Goal: Task Accomplishment & Management: Complete application form

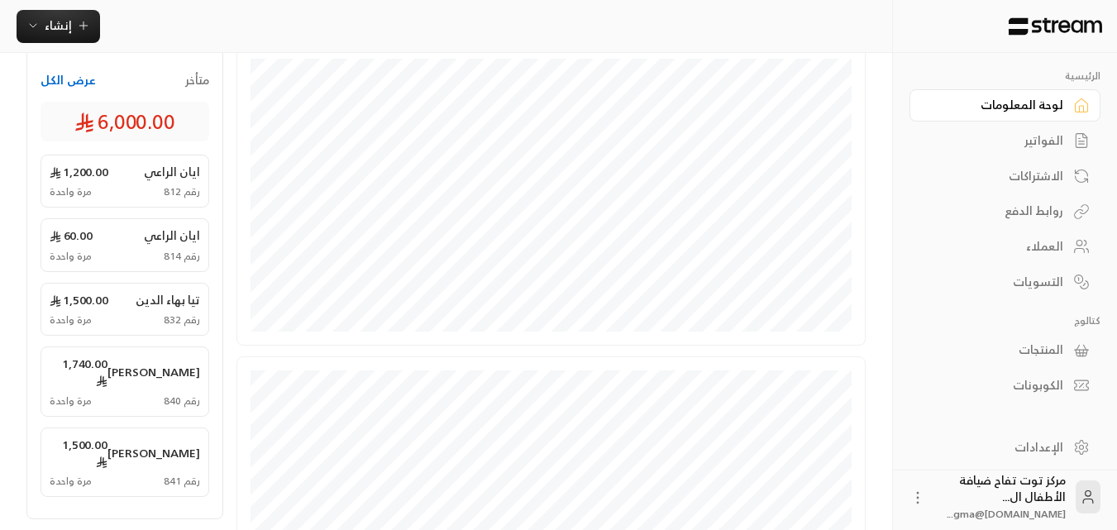
scroll to position [413, 0]
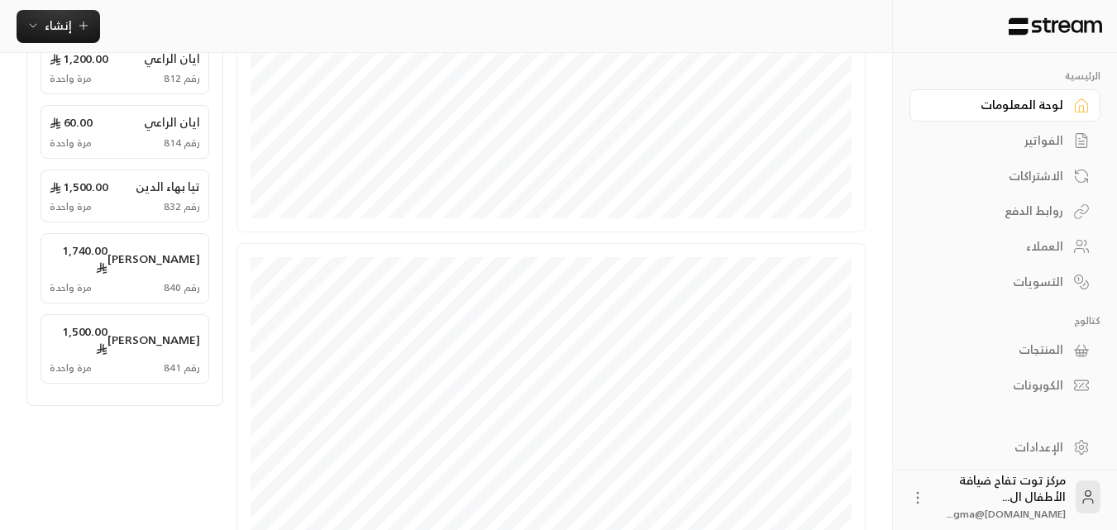
click at [1061, 145] on div "الفواتير" at bounding box center [996, 140] width 133 height 17
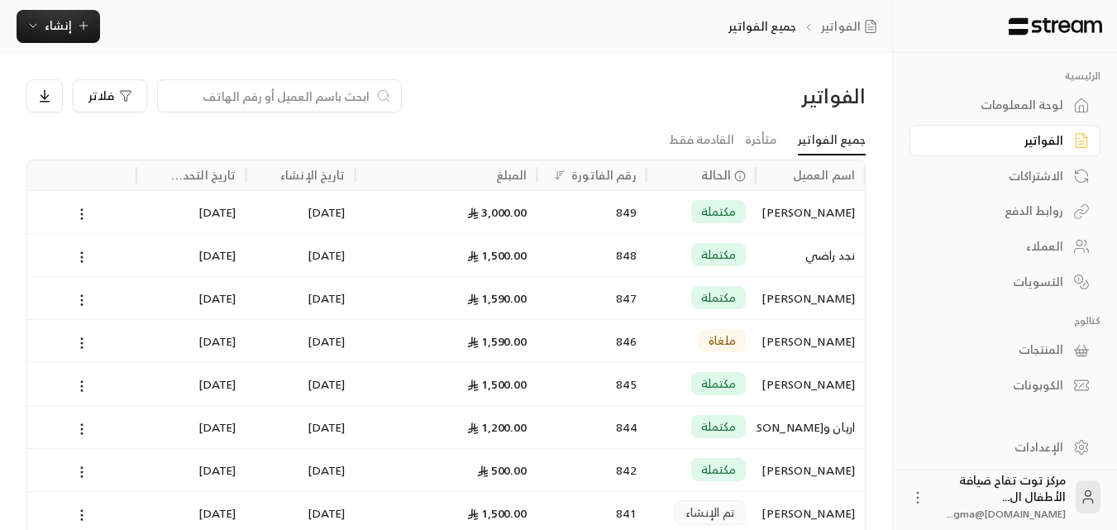
click at [331, 98] on input at bounding box center [269, 96] width 202 height 18
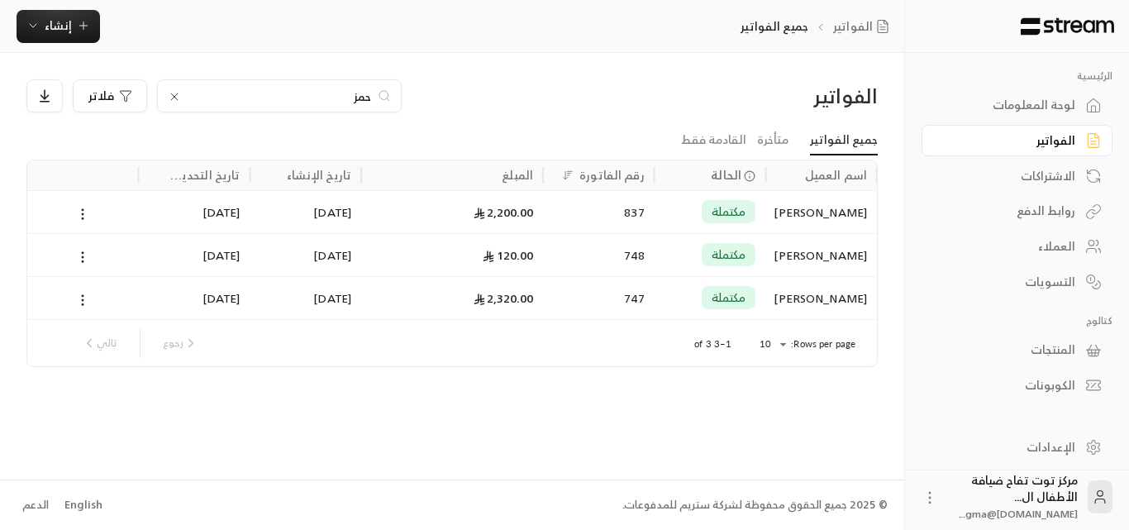
type input "حمز"
click at [174, 90] on icon at bounding box center [174, 96] width 13 height 13
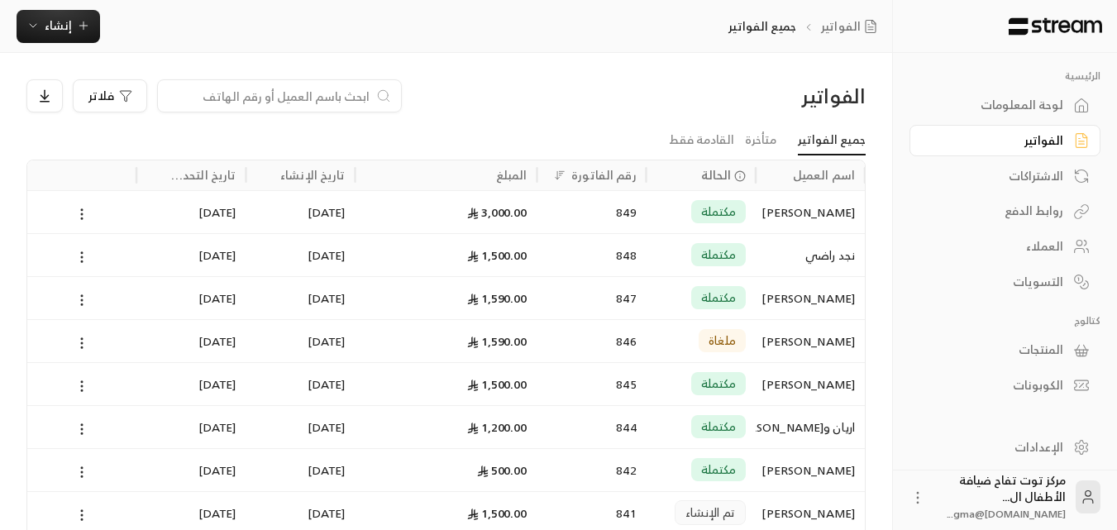
click at [277, 100] on input at bounding box center [269, 96] width 202 height 18
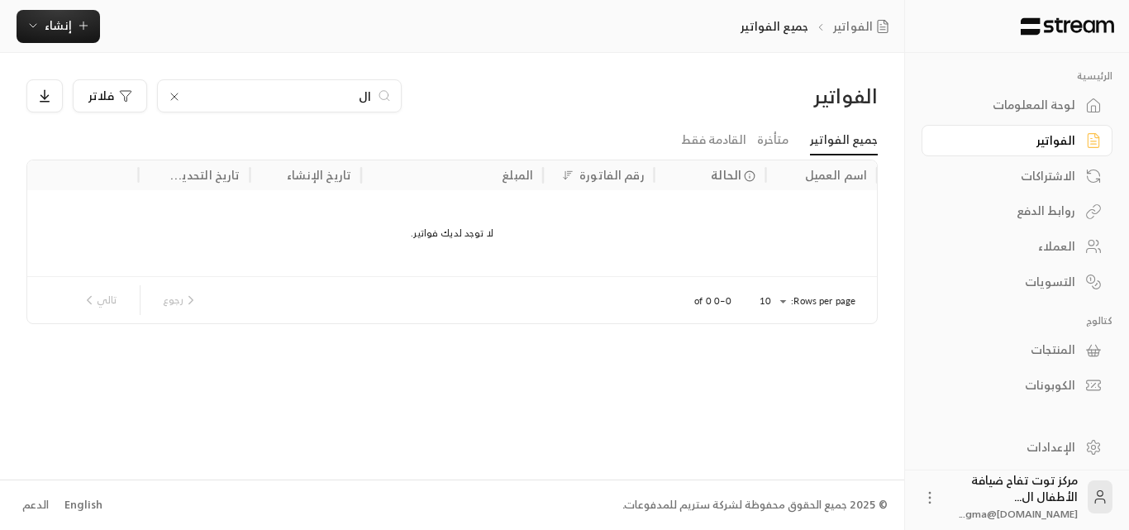
type input "ا"
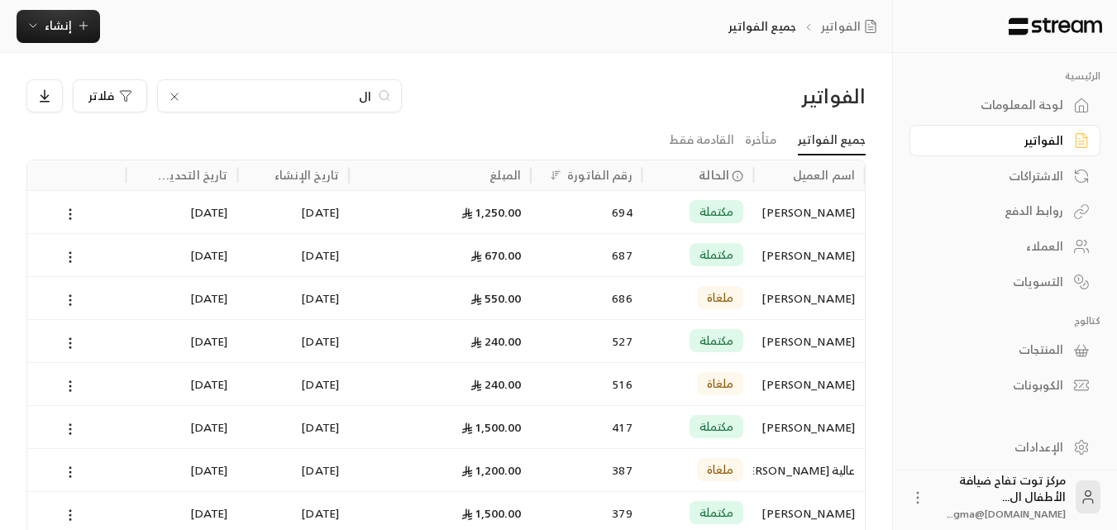
type input "ا"
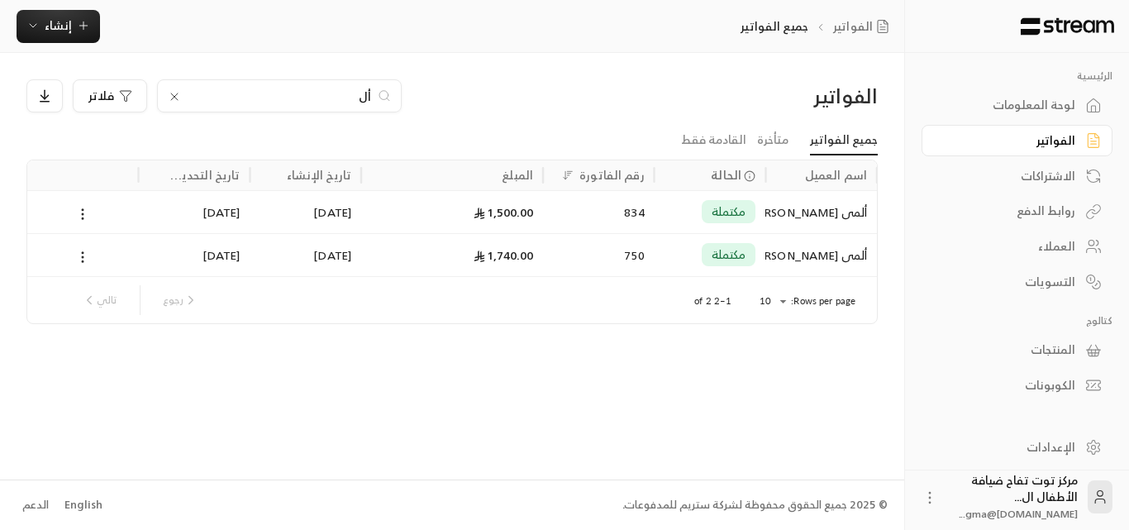
type input "أل"
click at [173, 96] on icon at bounding box center [174, 96] width 13 height 13
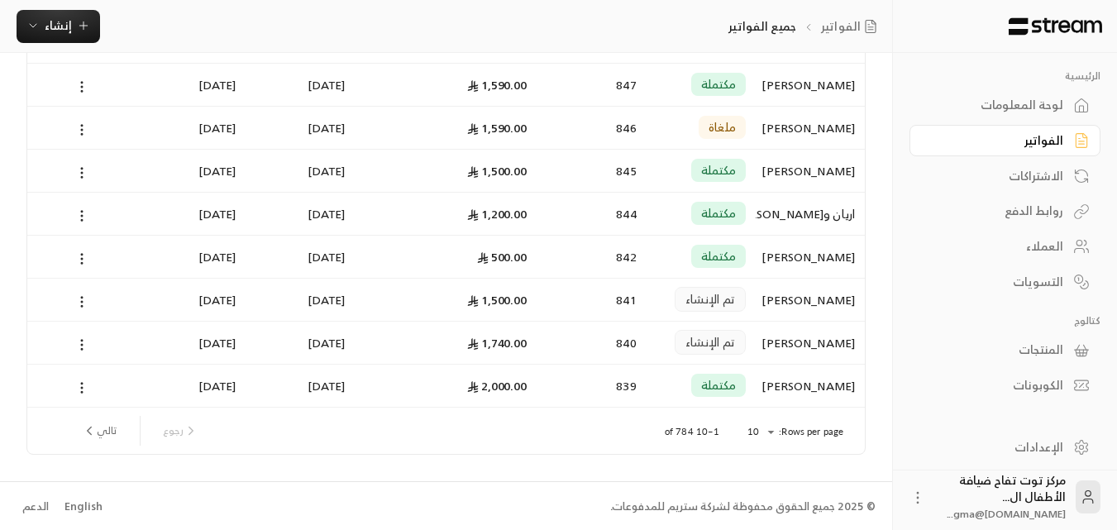
scroll to position [215, 0]
click at [110, 433] on button "تالي" at bounding box center [99, 429] width 48 height 28
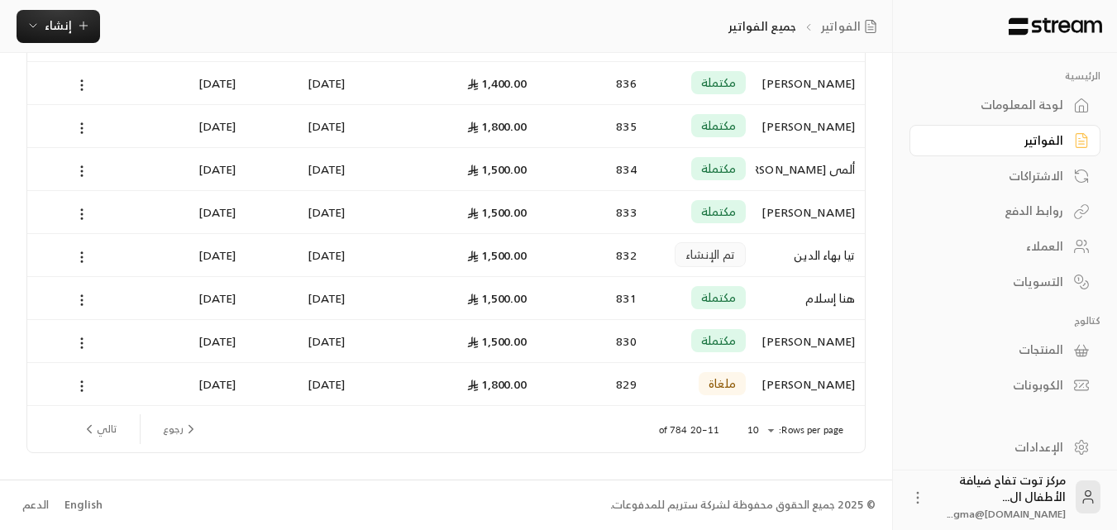
click at [111, 429] on button "تالي" at bounding box center [99, 429] width 48 height 28
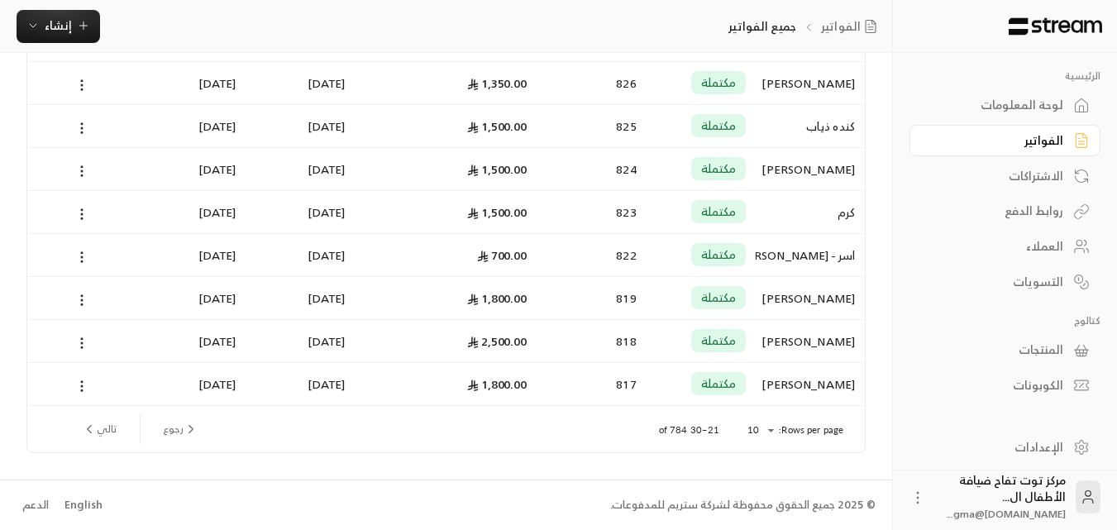
click at [106, 425] on button "تالي" at bounding box center [99, 429] width 48 height 28
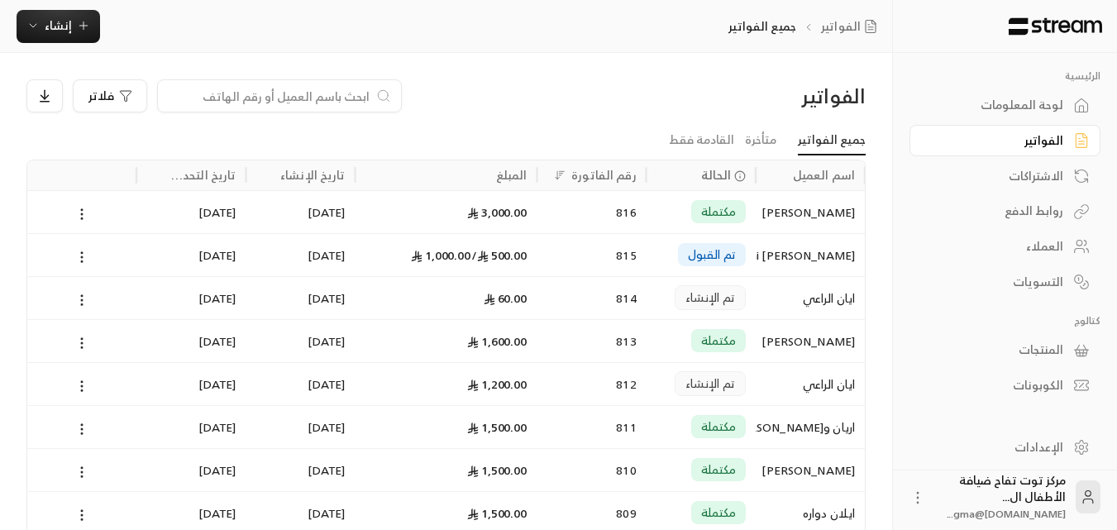
click at [547, 290] on div "814" at bounding box center [591, 298] width 89 height 42
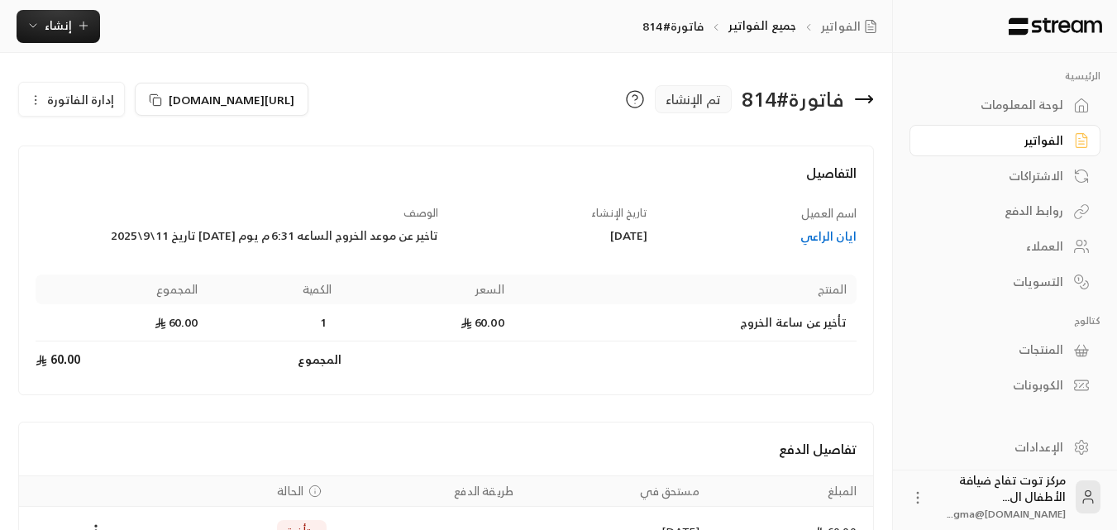
click at [1052, 137] on div "الفواتير" at bounding box center [996, 140] width 133 height 17
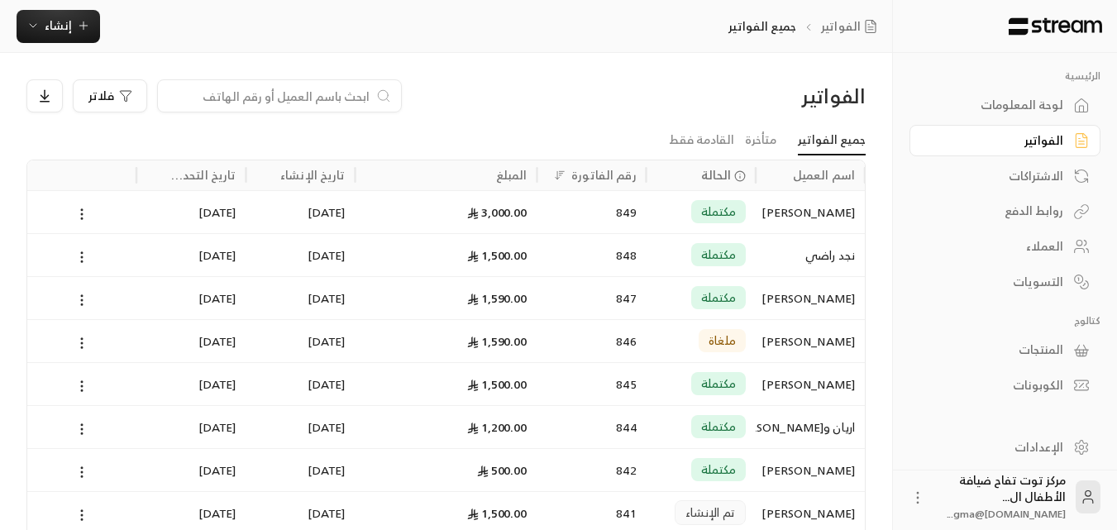
click at [315, 100] on input at bounding box center [269, 96] width 202 height 18
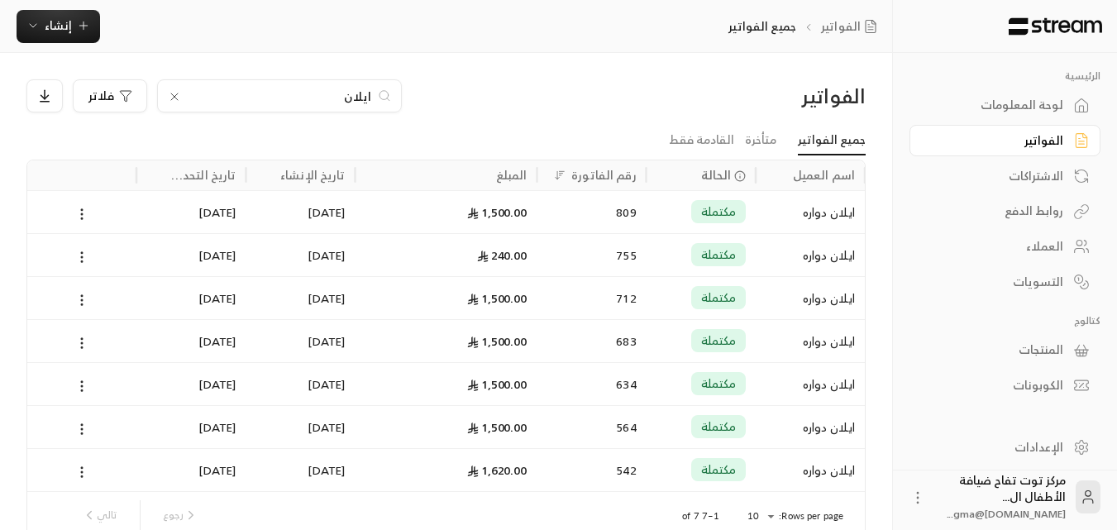
type input "ايلان"
click at [171, 98] on icon at bounding box center [174, 96] width 13 height 13
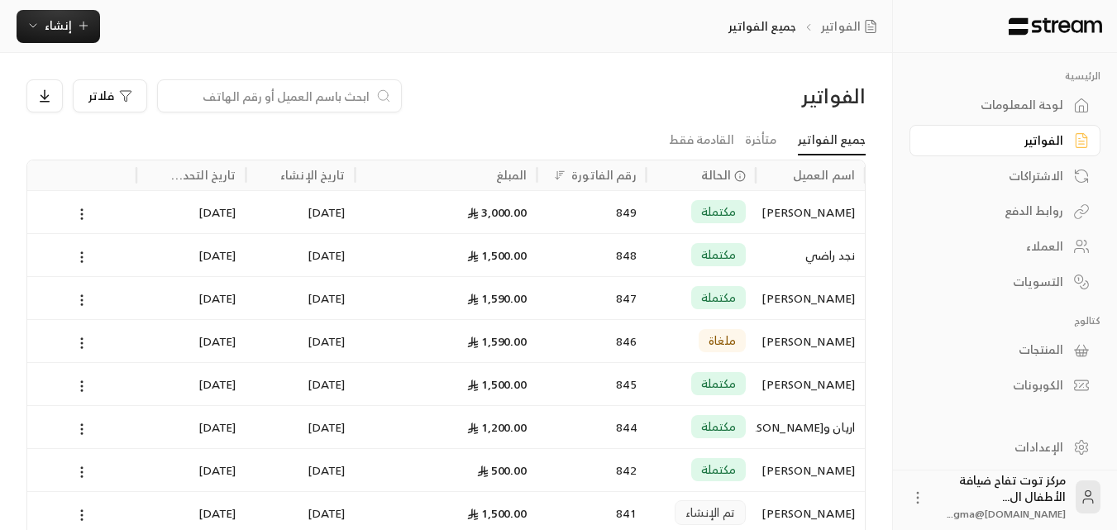
click at [236, 95] on input at bounding box center [269, 96] width 202 height 18
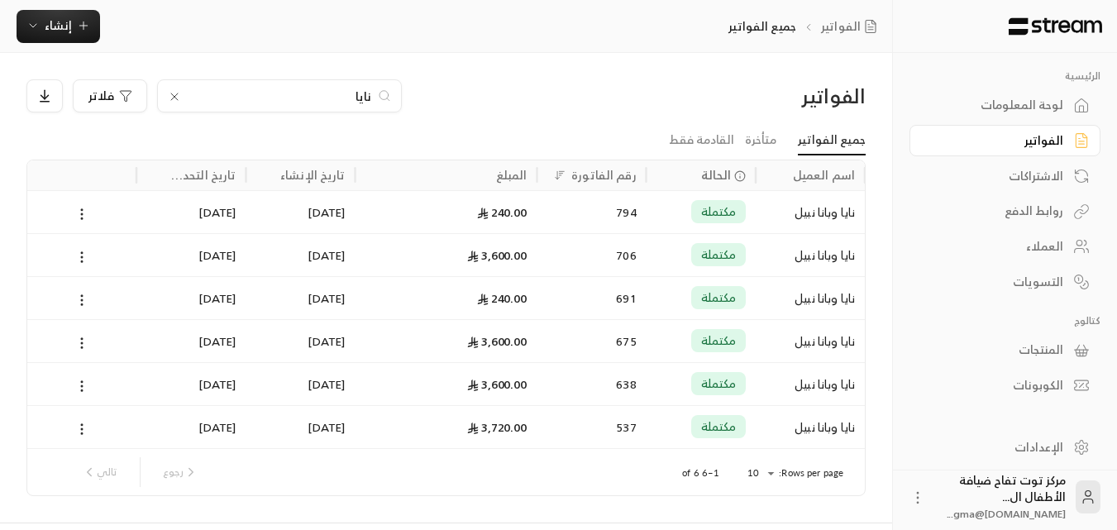
type input "نايا"
click at [171, 93] on icon at bounding box center [174, 96] width 13 height 13
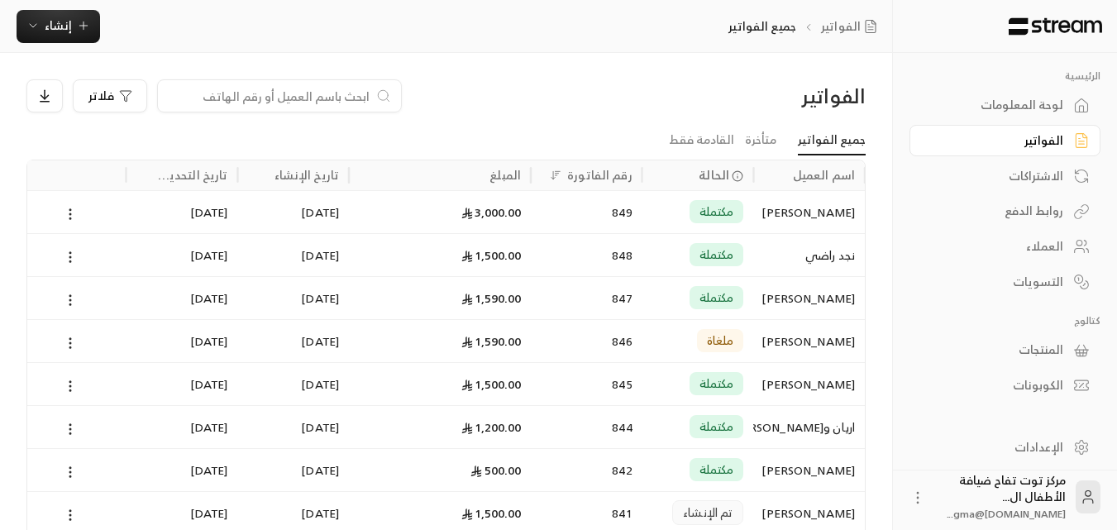
click at [250, 104] on input at bounding box center [269, 96] width 202 height 18
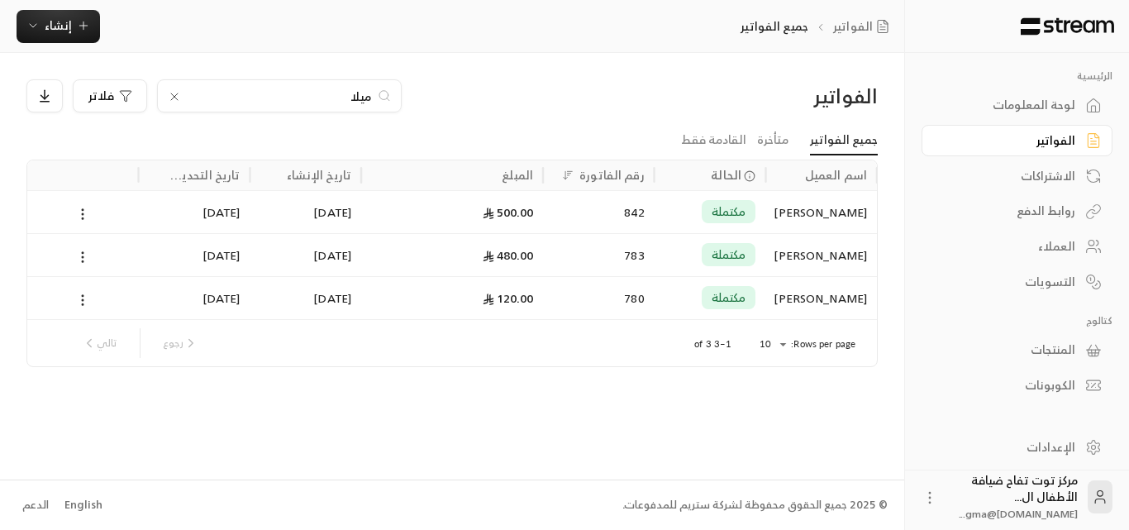
type input "ميلا"
click at [179, 93] on icon at bounding box center [174, 96] width 13 height 13
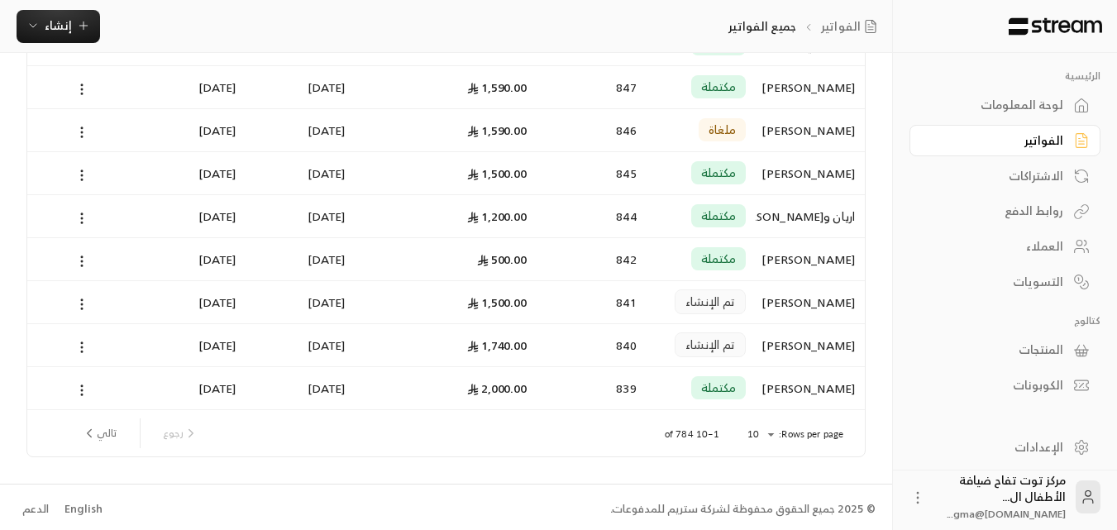
scroll to position [215, 0]
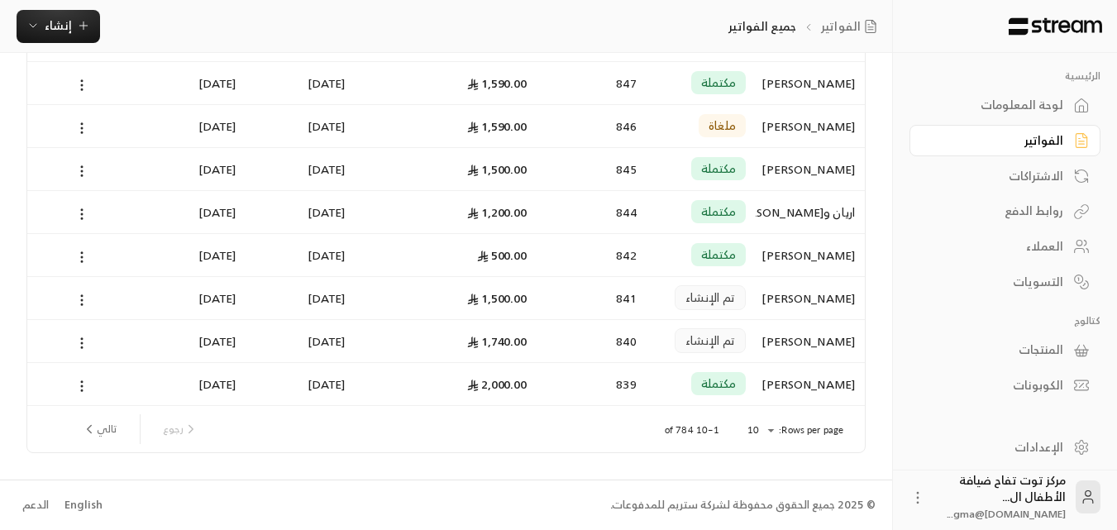
click at [844, 298] on div "[PERSON_NAME]" at bounding box center [809, 298] width 89 height 42
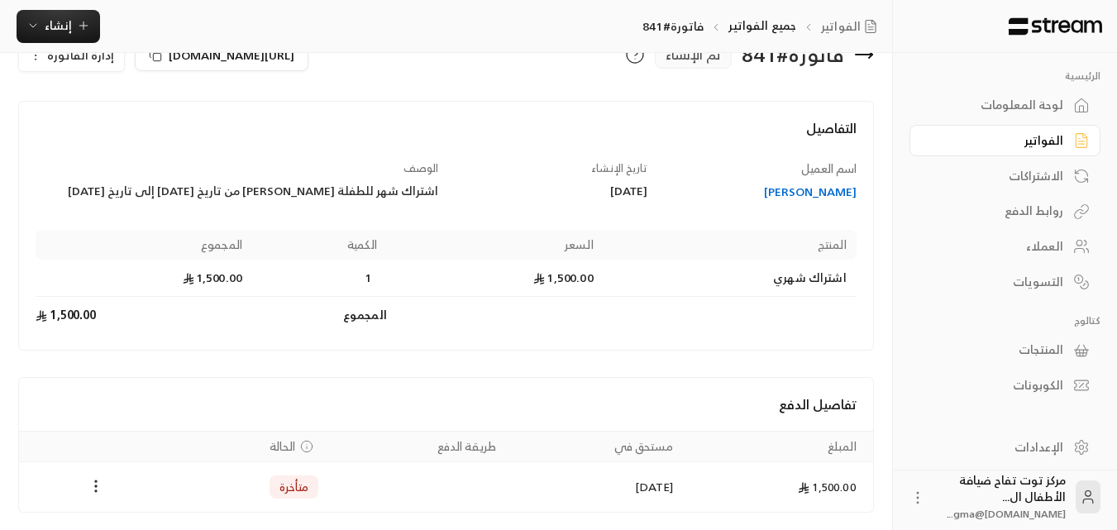
scroll to position [83, 0]
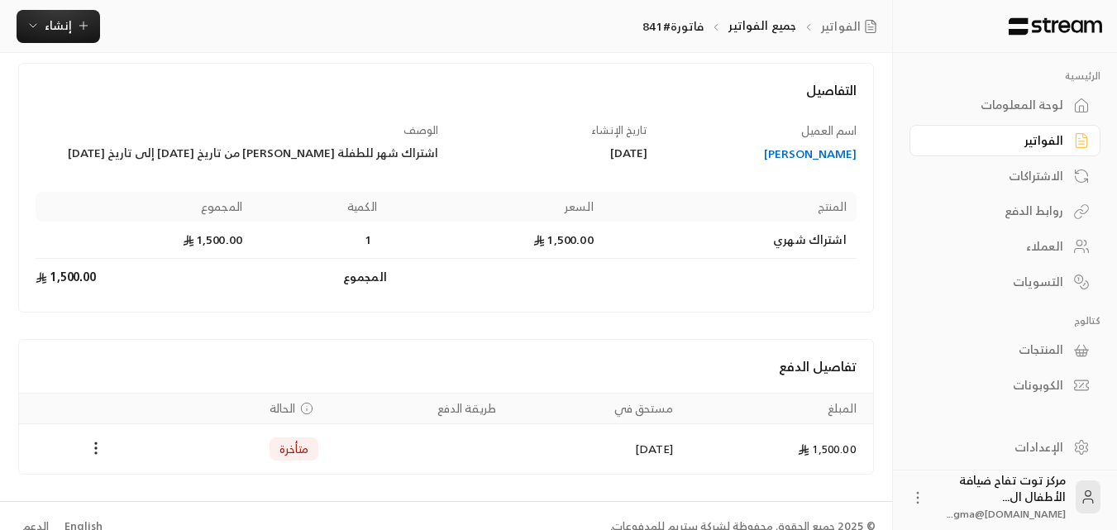
click at [826, 156] on div "[PERSON_NAME]" at bounding box center [759, 153] width 193 height 17
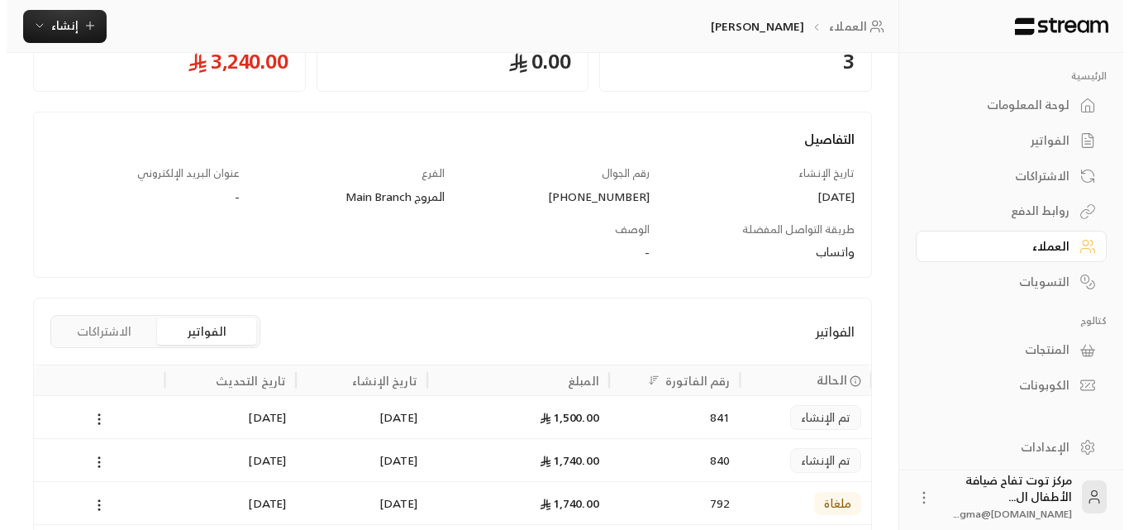
scroll to position [257, 0]
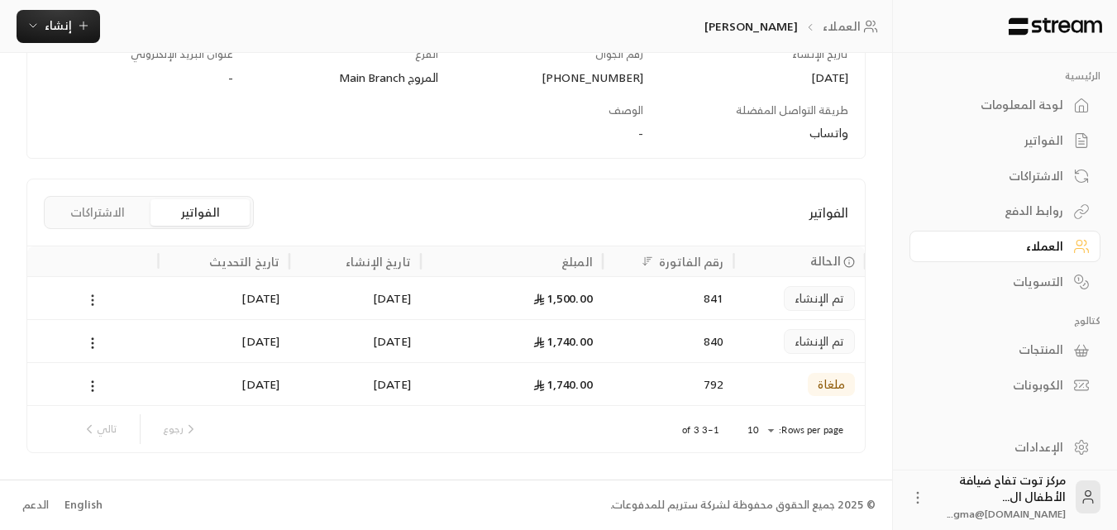
click at [93, 300] on circle at bounding box center [94, 300] width 2 height 2
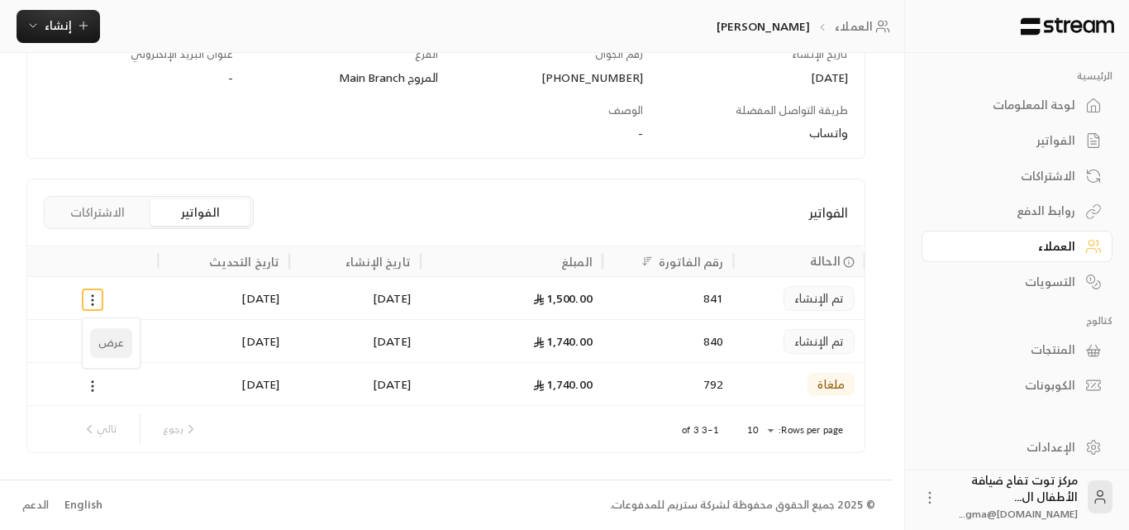
click at [112, 346] on li "عرض" at bounding box center [111, 343] width 42 height 30
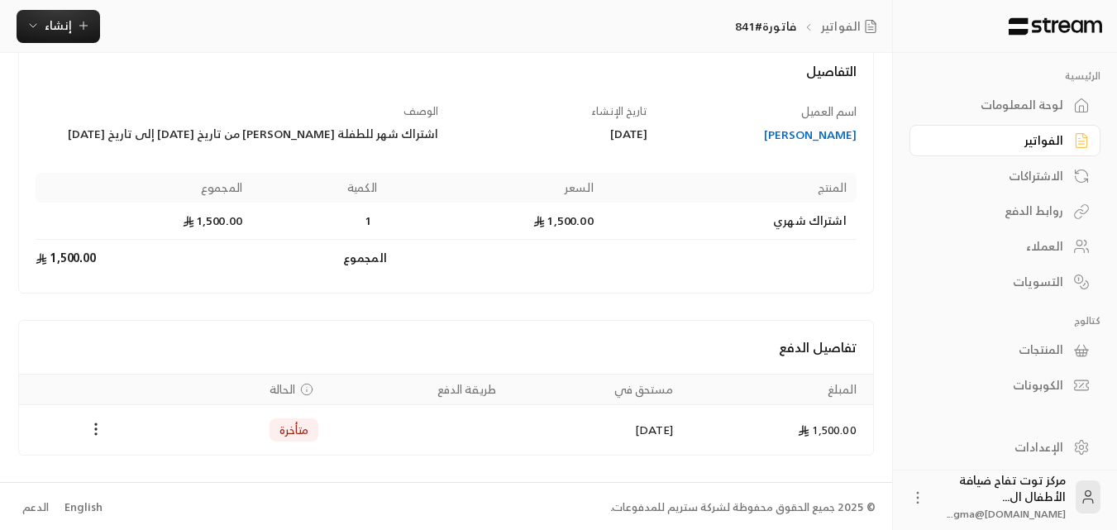
scroll to position [104, 0]
click at [99, 425] on icon "Payments" at bounding box center [96, 426] width 17 height 17
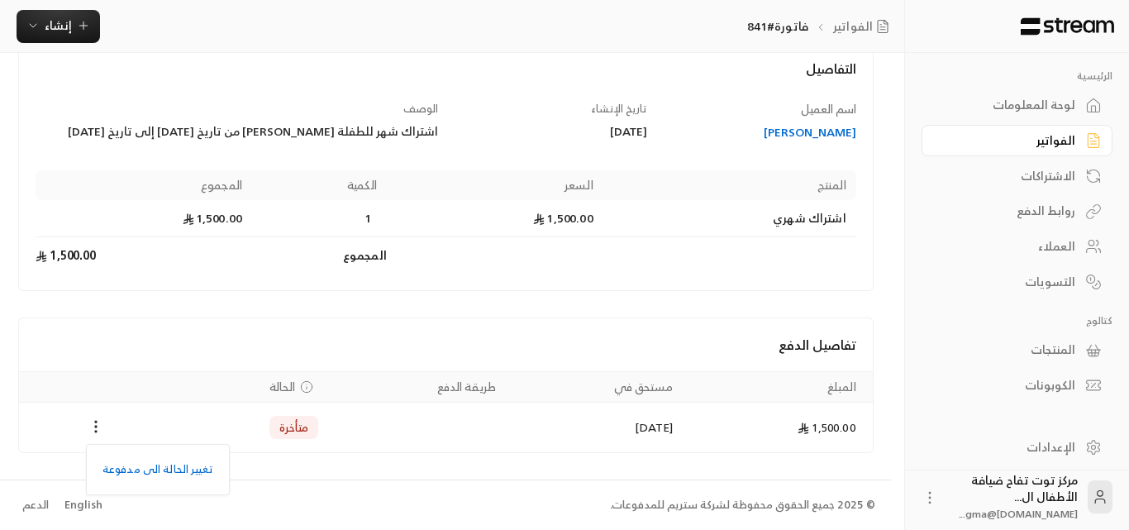
click at [390, 317] on div at bounding box center [564, 265] width 1129 height 530
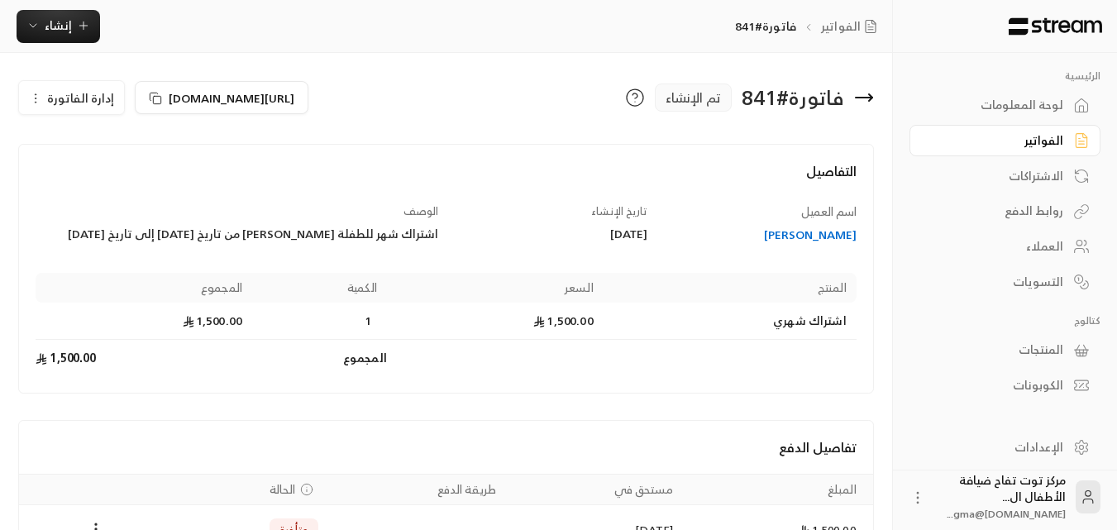
scroll to position [0, 0]
click at [60, 98] on span "إدارة الفاتورة" at bounding box center [80, 99] width 67 height 21
click at [307, 158] on div "التفاصيل اسم العميل [PERSON_NAME] تاريخ الإنشاء [DATE] الوصف اشتراك شهر للطفلة …" at bounding box center [446, 270] width 856 height 250
click at [155, 95] on icon at bounding box center [155, 99] width 13 height 13
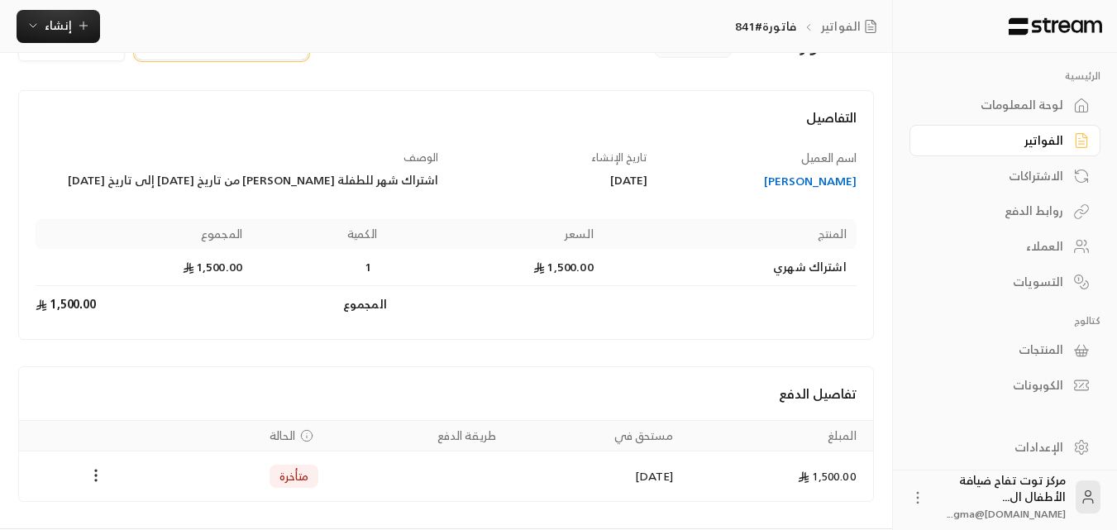
scroll to position [104, 0]
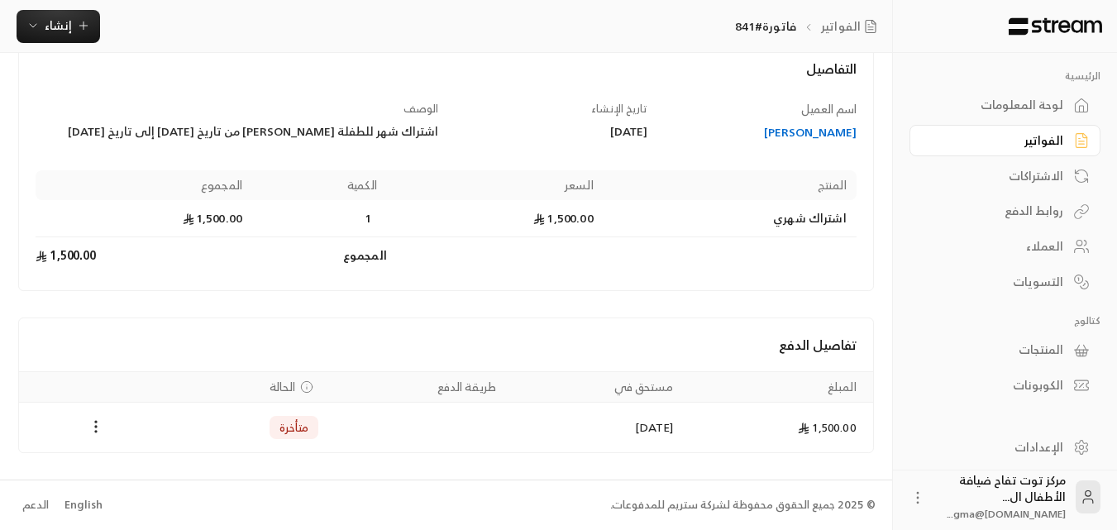
click at [821, 129] on div "[PERSON_NAME]" at bounding box center [759, 132] width 193 height 17
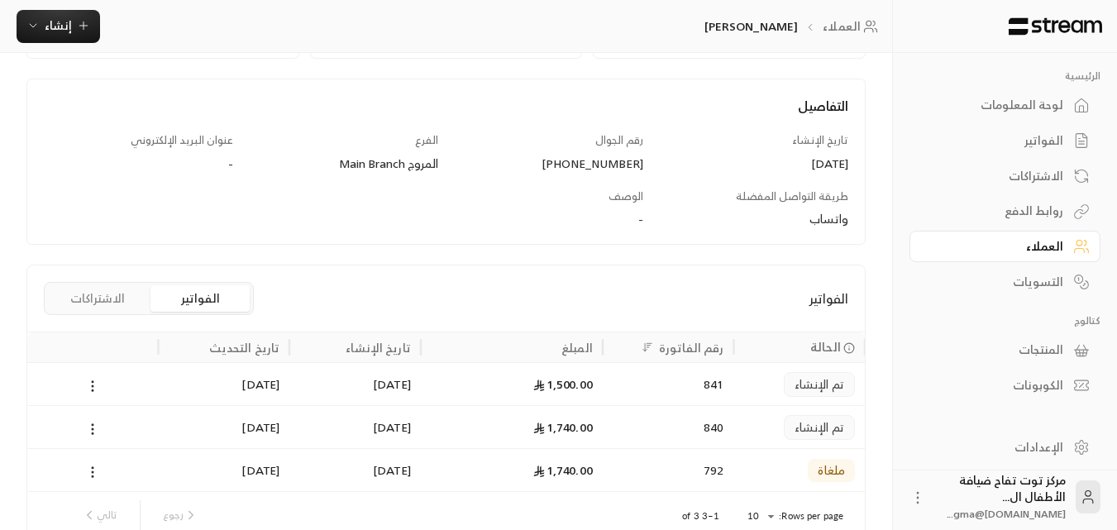
scroll to position [257, 0]
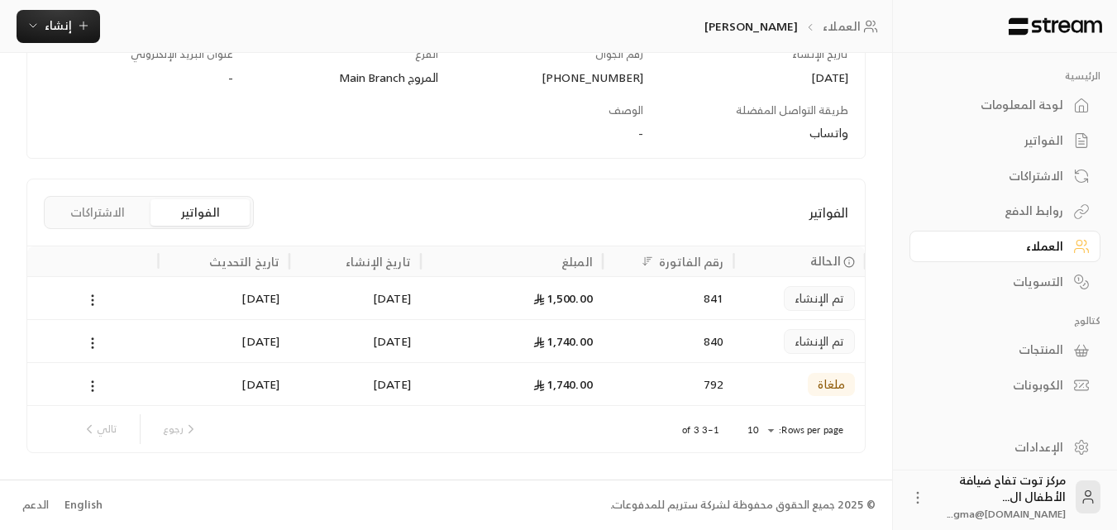
click at [106, 220] on button "الاشتراكات" at bounding box center [97, 212] width 99 height 26
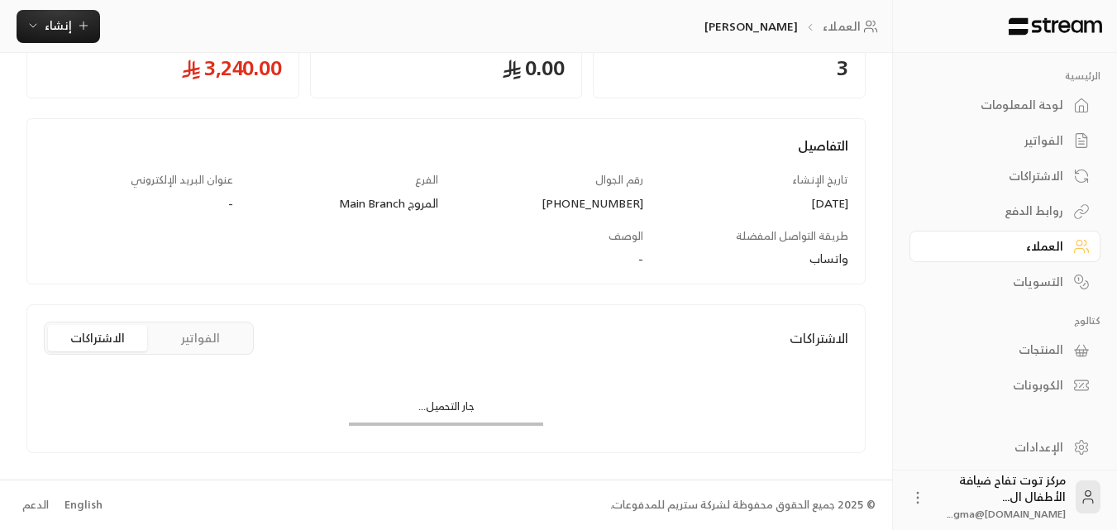
scroll to position [214, 0]
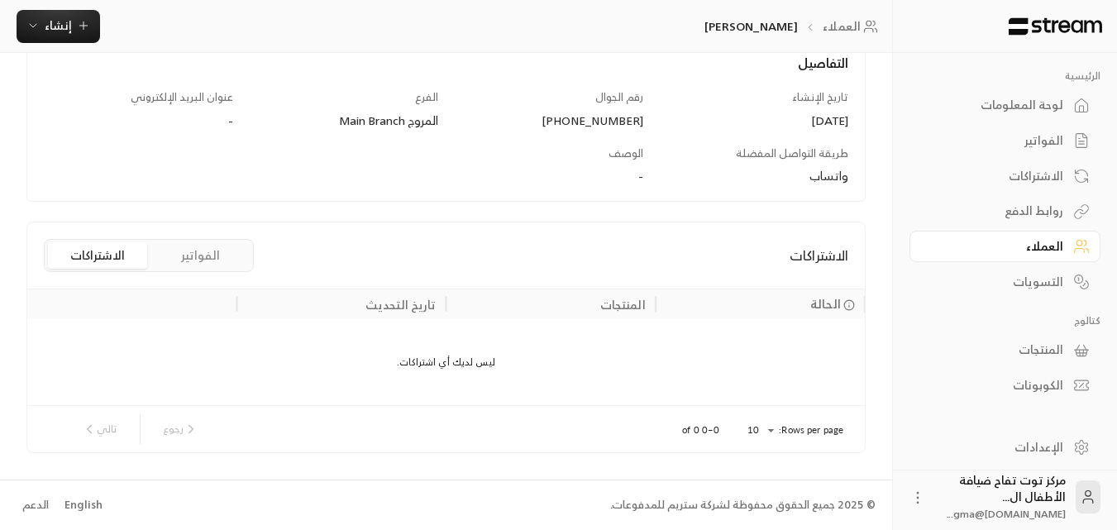
click at [191, 255] on button "الفواتير" at bounding box center [199, 255] width 99 height 26
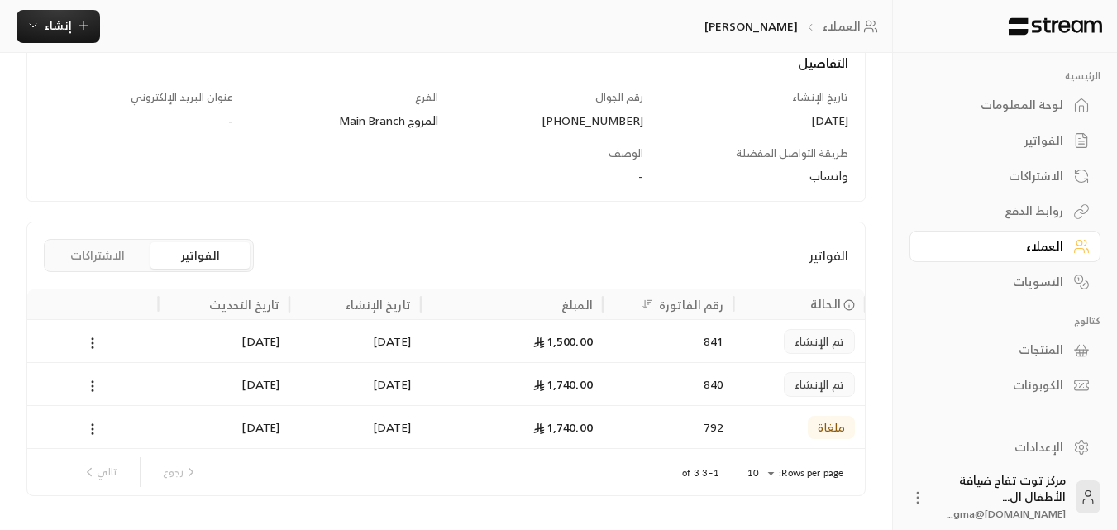
scroll to position [257, 0]
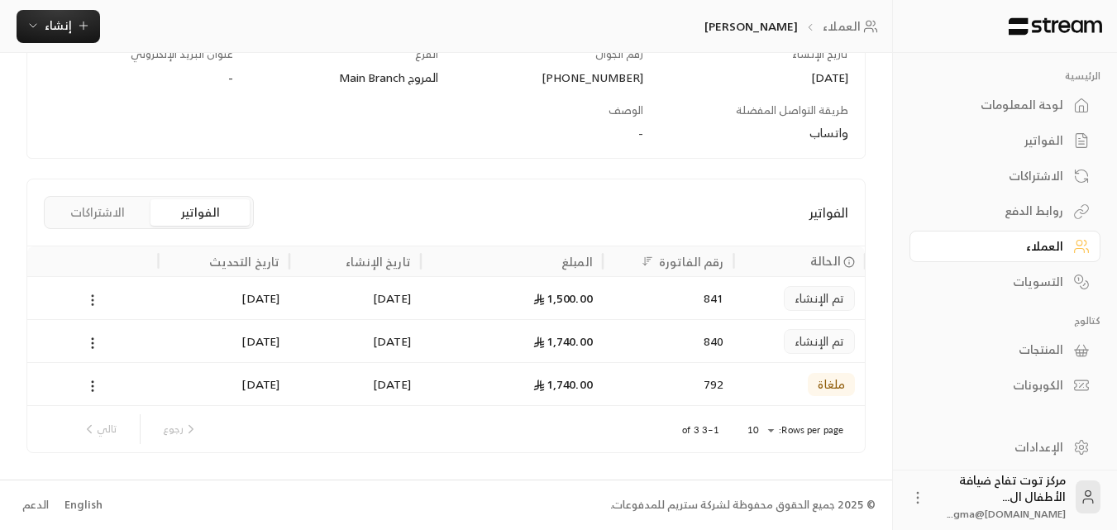
click at [89, 295] on icon at bounding box center [92, 300] width 15 height 15
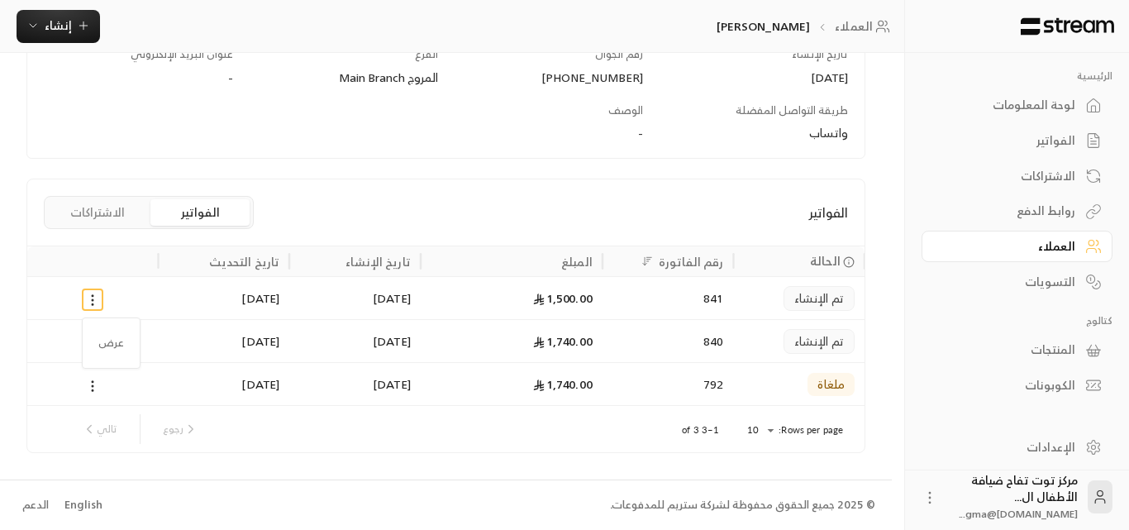
click at [575, 288] on div at bounding box center [564, 265] width 1129 height 530
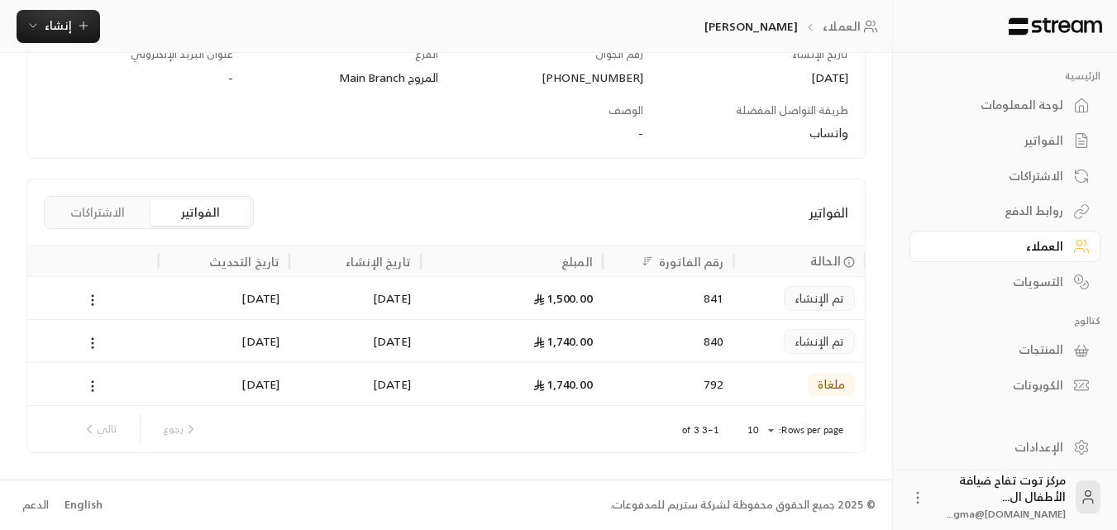
click at [82, 300] on div at bounding box center [93, 298] width 112 height 42
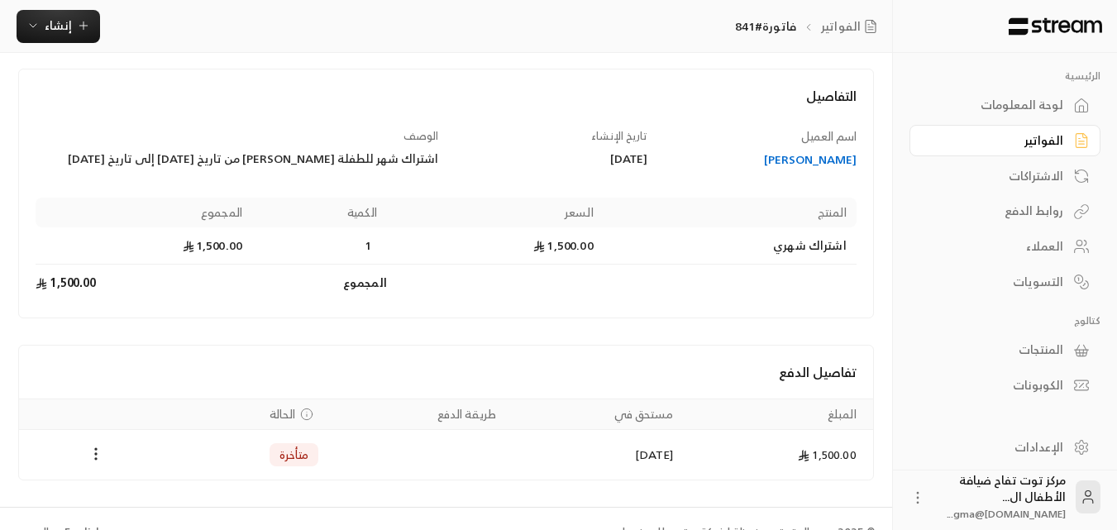
scroll to position [104, 0]
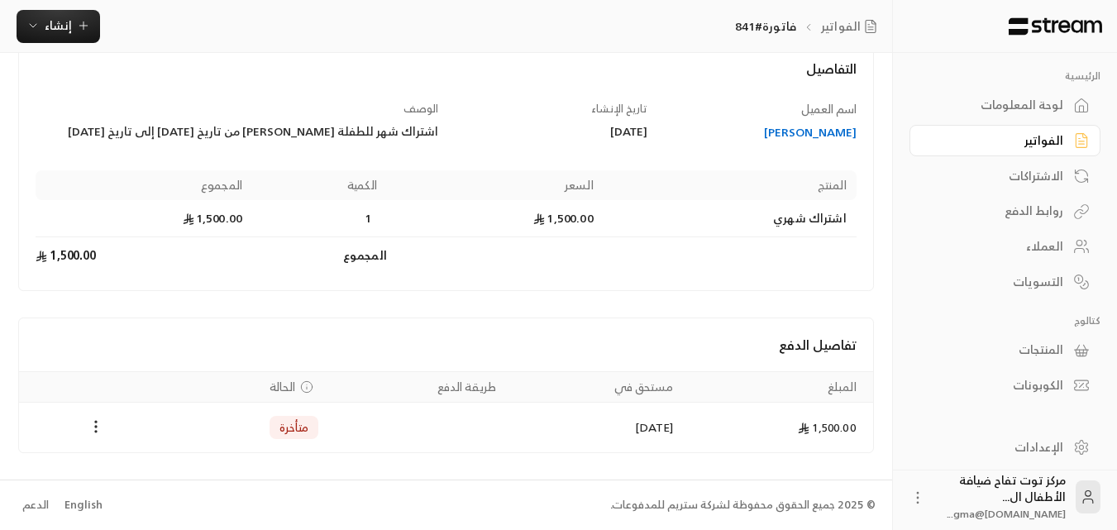
click at [836, 432] on td "1,500.00" at bounding box center [778, 428] width 190 height 50
click at [846, 128] on div "[PERSON_NAME]" at bounding box center [759, 132] width 193 height 17
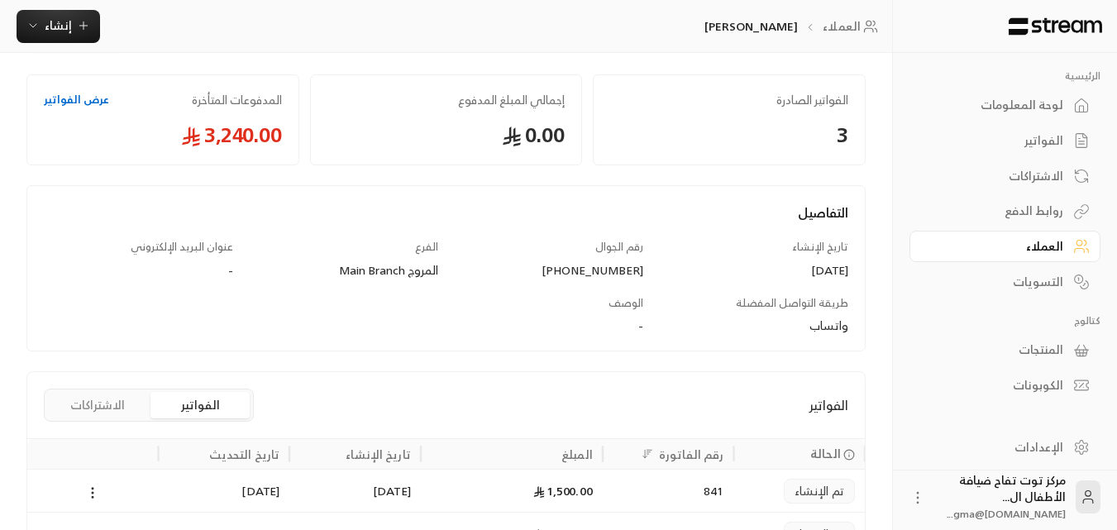
scroll to position [257, 0]
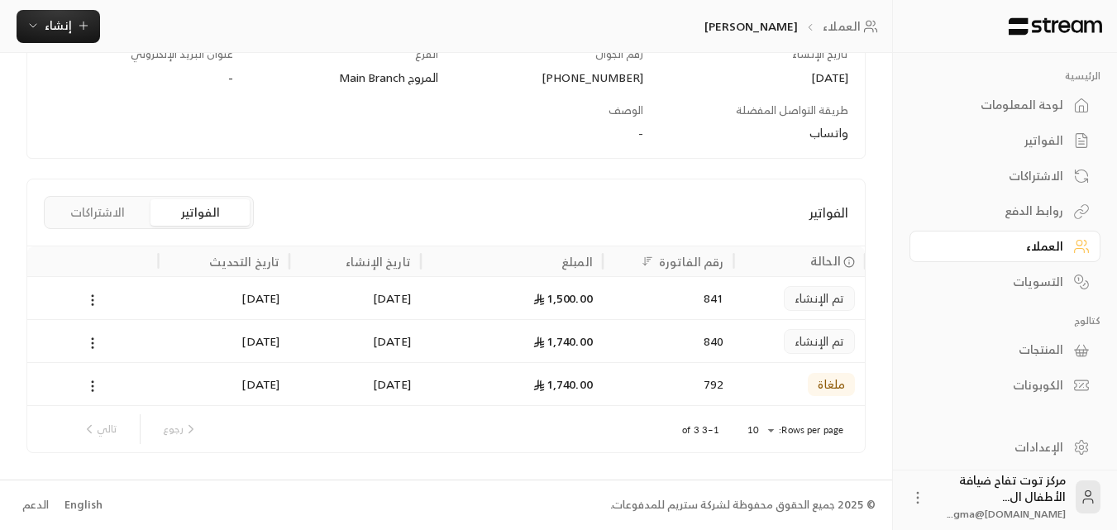
click at [713, 338] on div "840" at bounding box center [669, 341] width 112 height 42
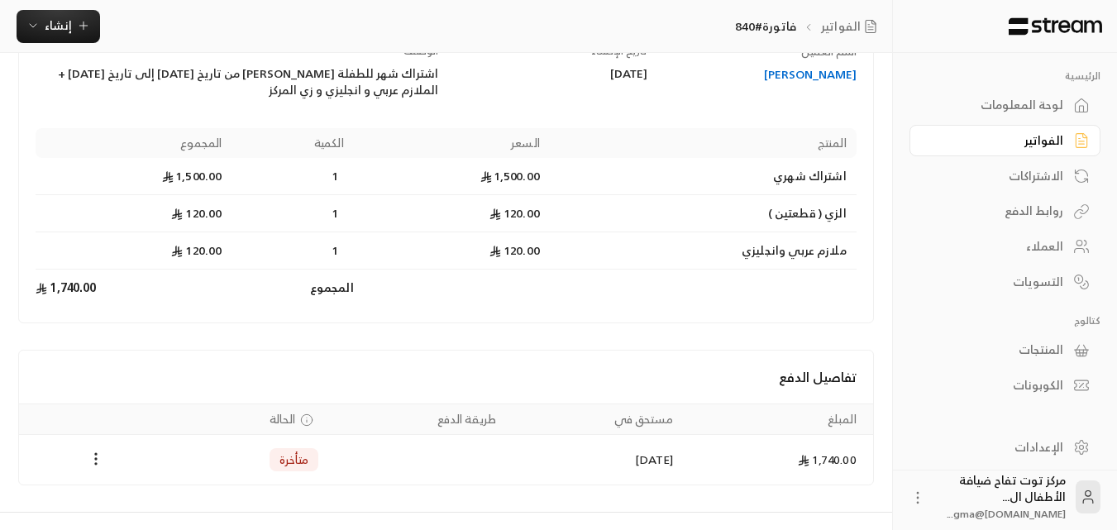
scroll to position [165, 0]
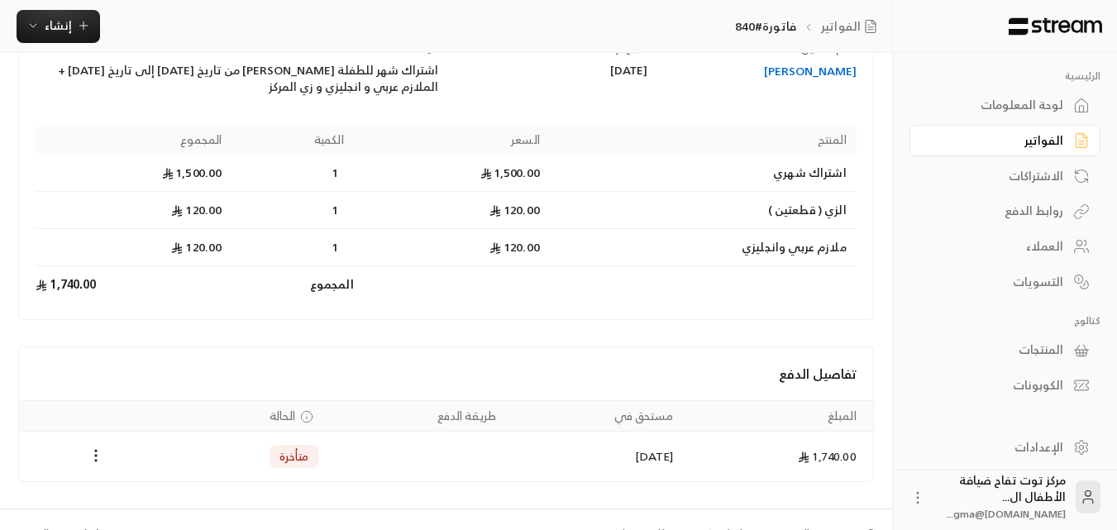
click at [1032, 137] on div "الفواتير" at bounding box center [996, 140] width 133 height 17
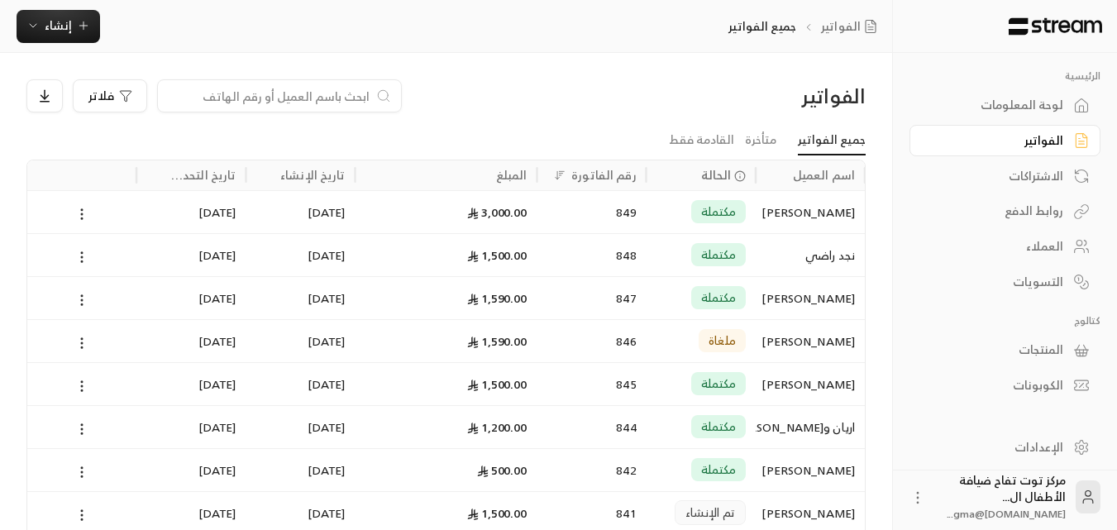
click at [230, 95] on input at bounding box center [269, 96] width 202 height 18
click at [60, 25] on span "إنشاء" at bounding box center [58, 25] width 27 height 21
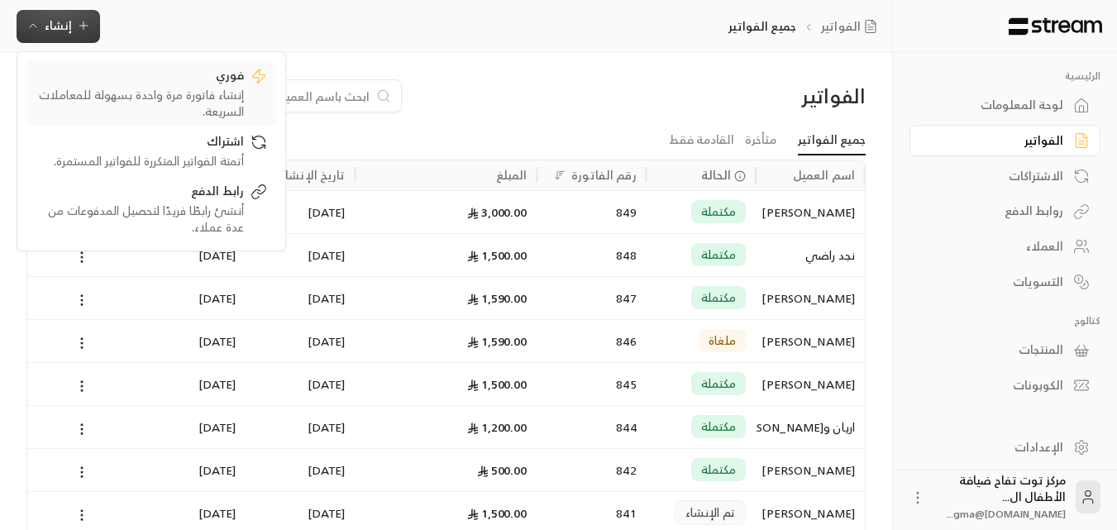
click at [155, 89] on div "إنشاء فاتورة مرة واحدة بسهولة للمعاملات السريعة." at bounding box center [140, 103] width 208 height 33
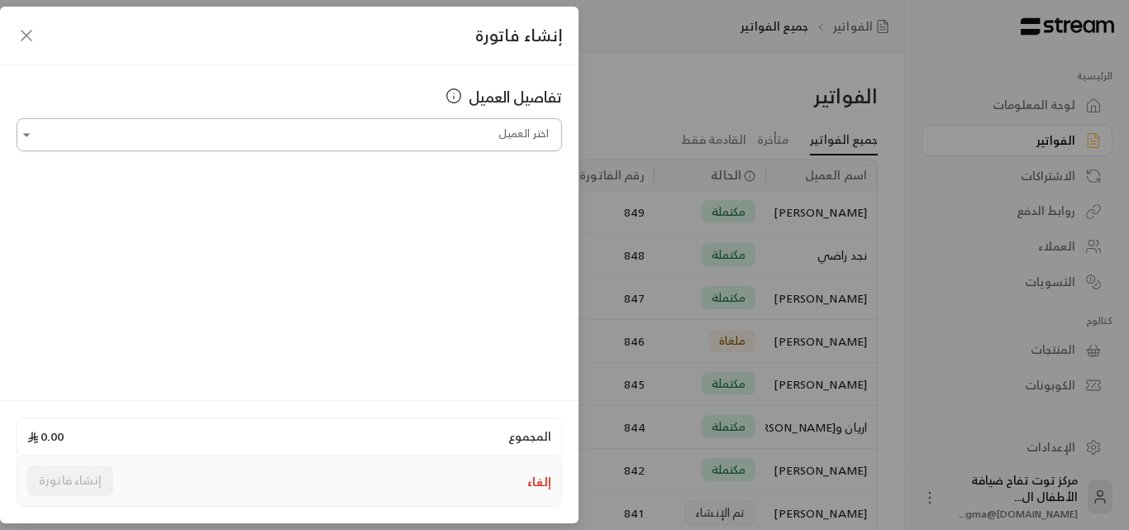
click at [488, 133] on input "اختر العميل" at bounding box center [290, 135] width 546 height 29
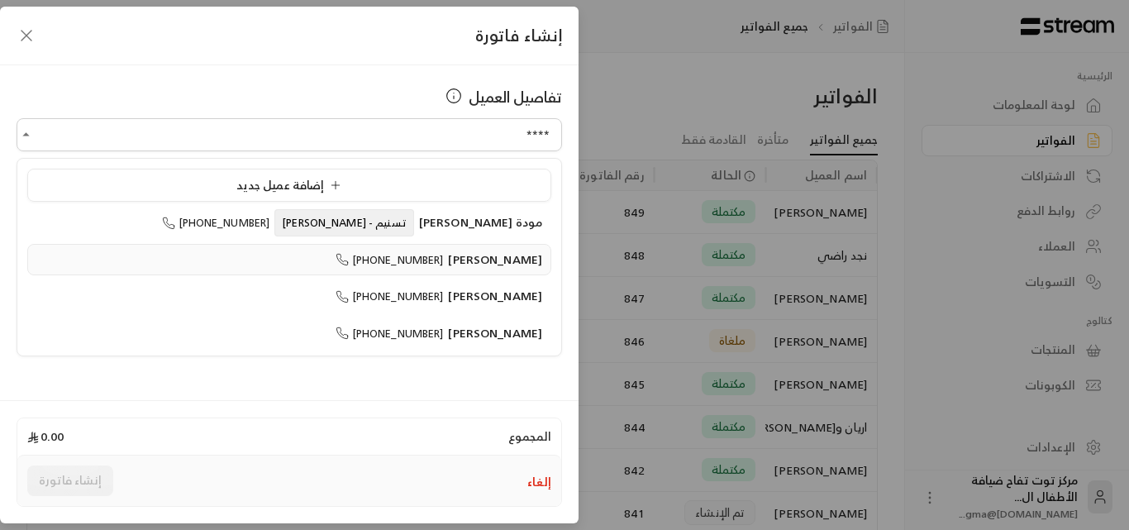
click at [475, 252] on span "[PERSON_NAME]" at bounding box center [495, 259] width 94 height 21
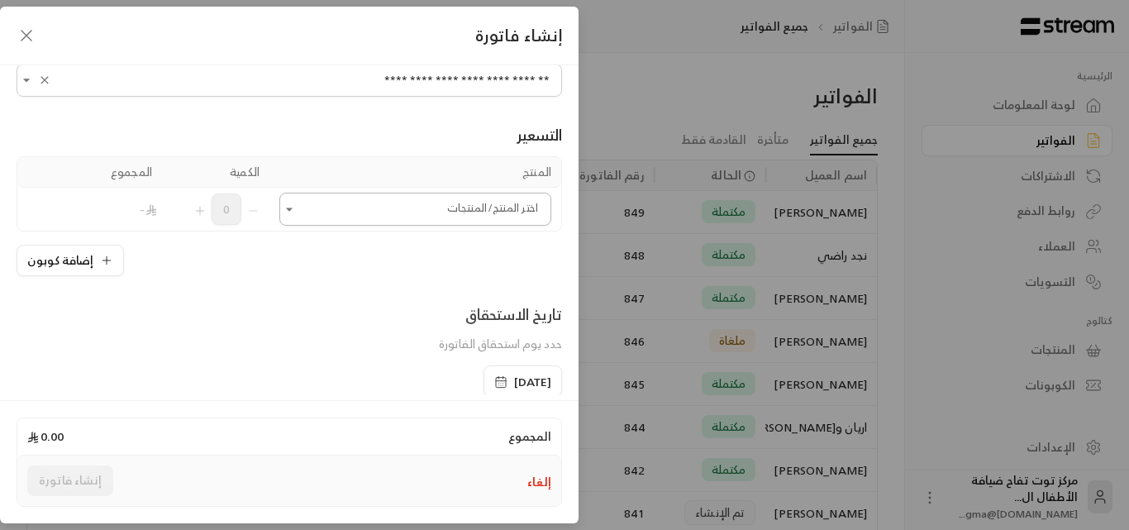
scroll to position [83, 0]
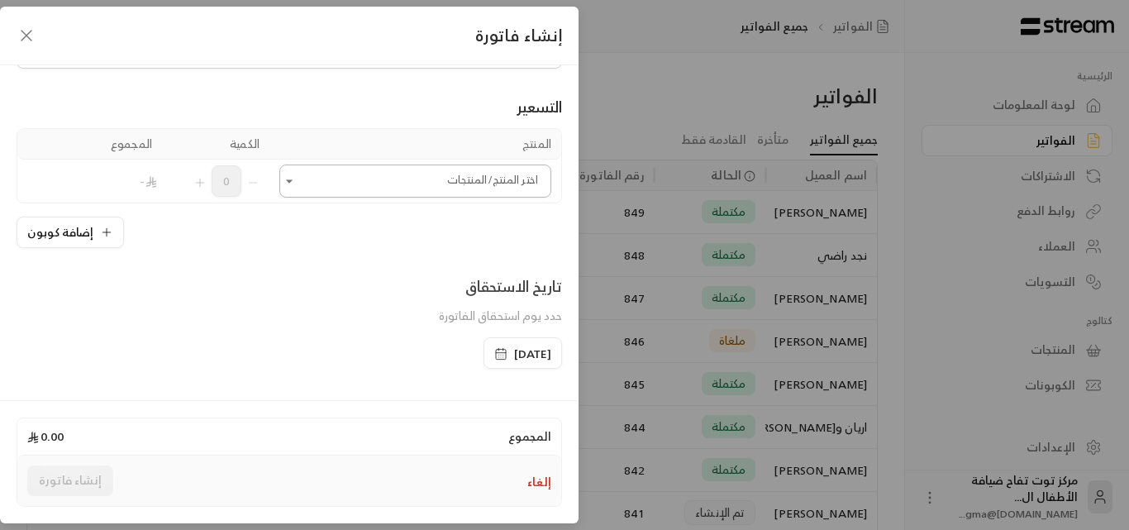
click at [298, 179] on icon "Open" at bounding box center [289, 181] width 17 height 17
type input "**********"
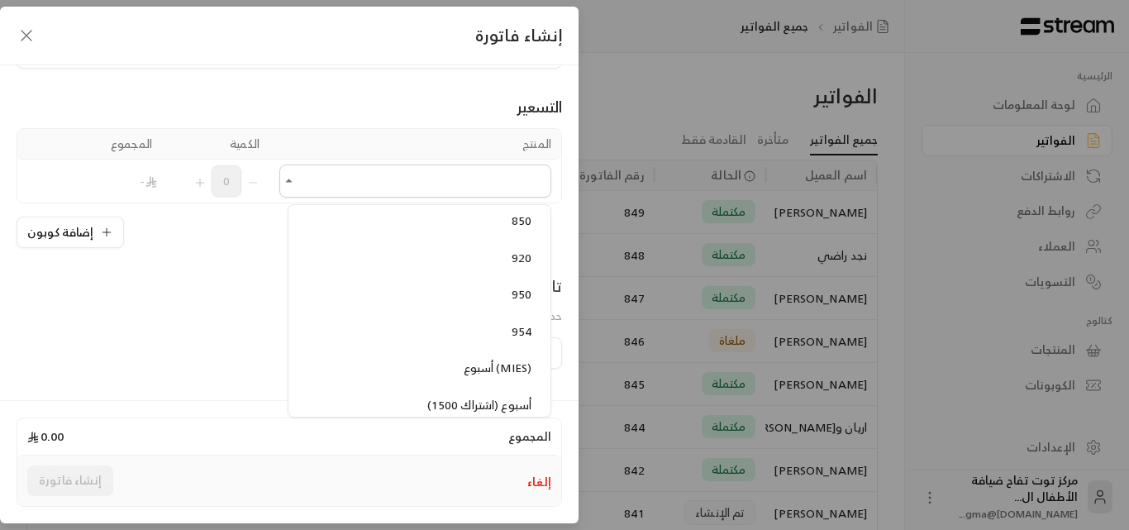
scroll to position [827, 0]
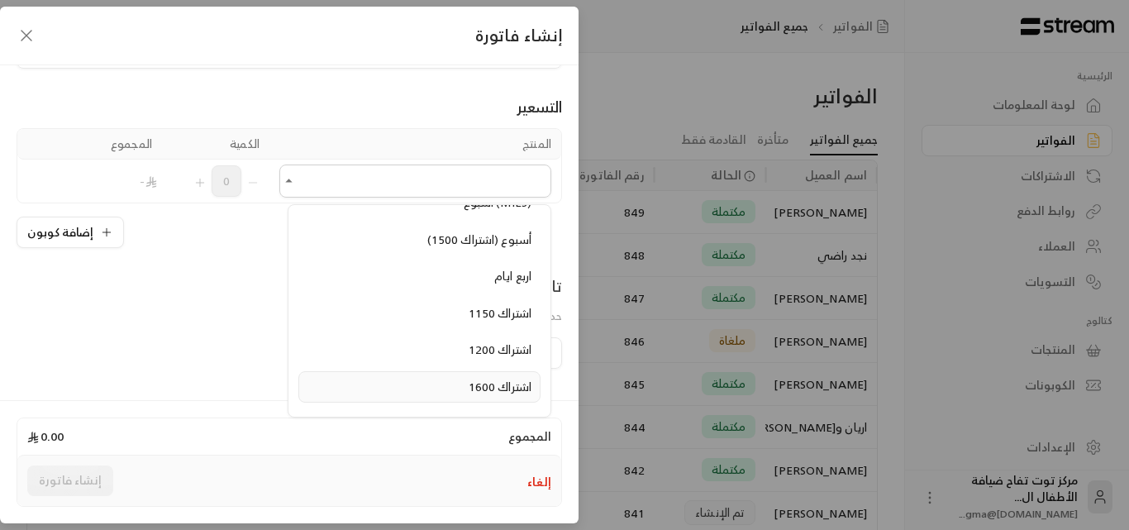
click at [479, 389] on span "اشتراك 1600" at bounding box center [500, 386] width 63 height 21
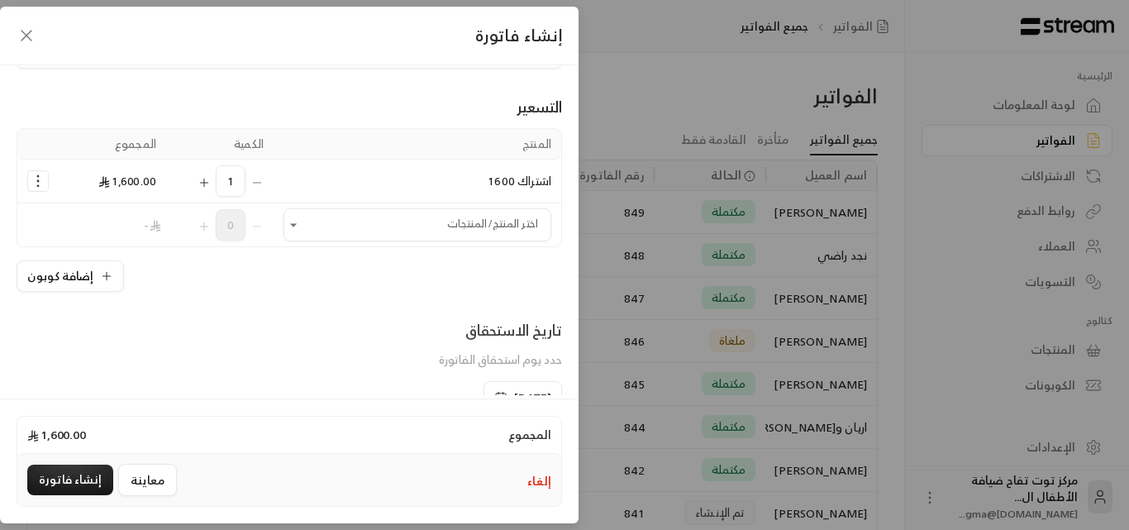
scroll to position [165, 0]
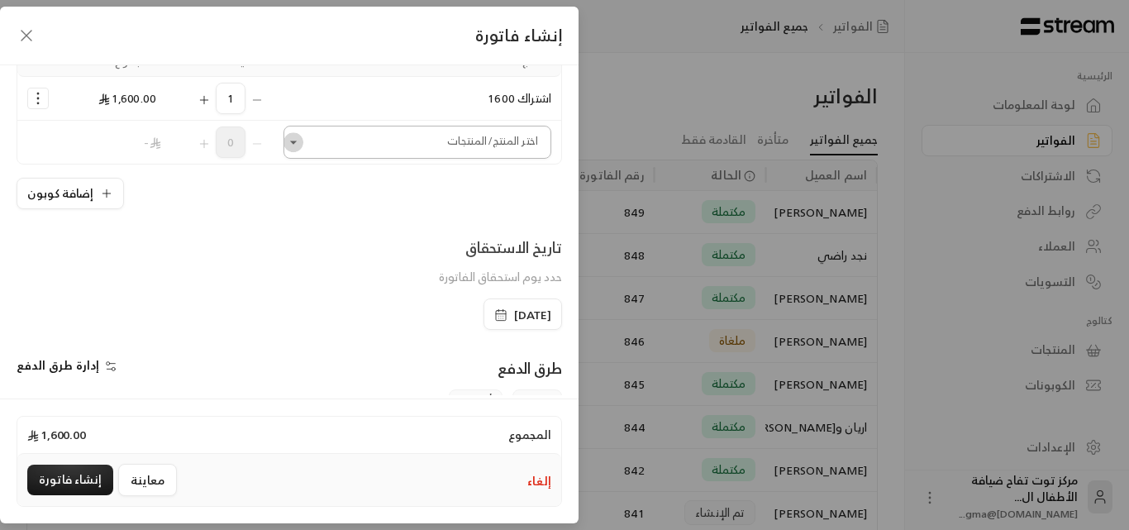
click at [302, 141] on icon "Open" at bounding box center [293, 142] width 17 height 17
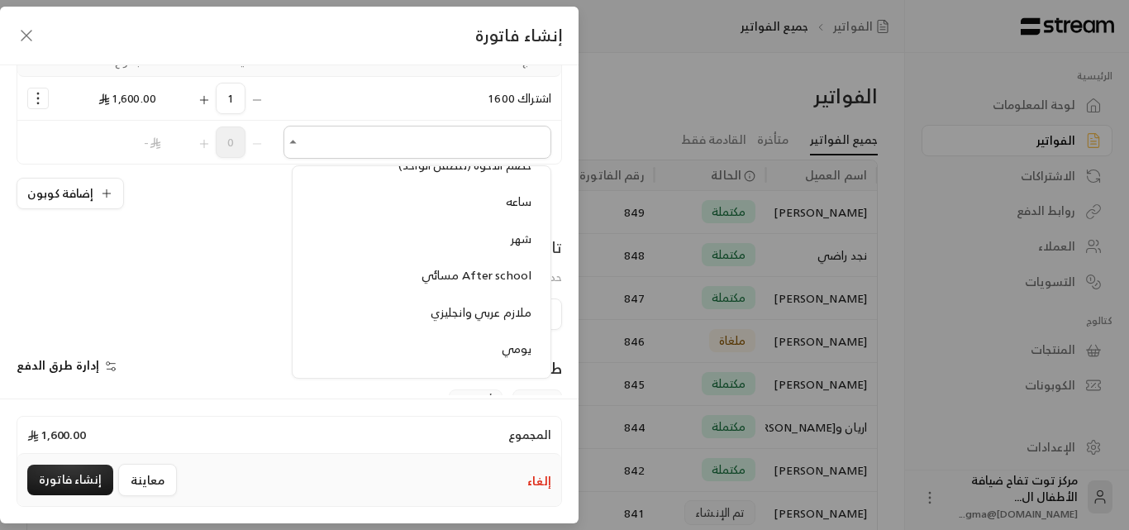
scroll to position [1901, 0]
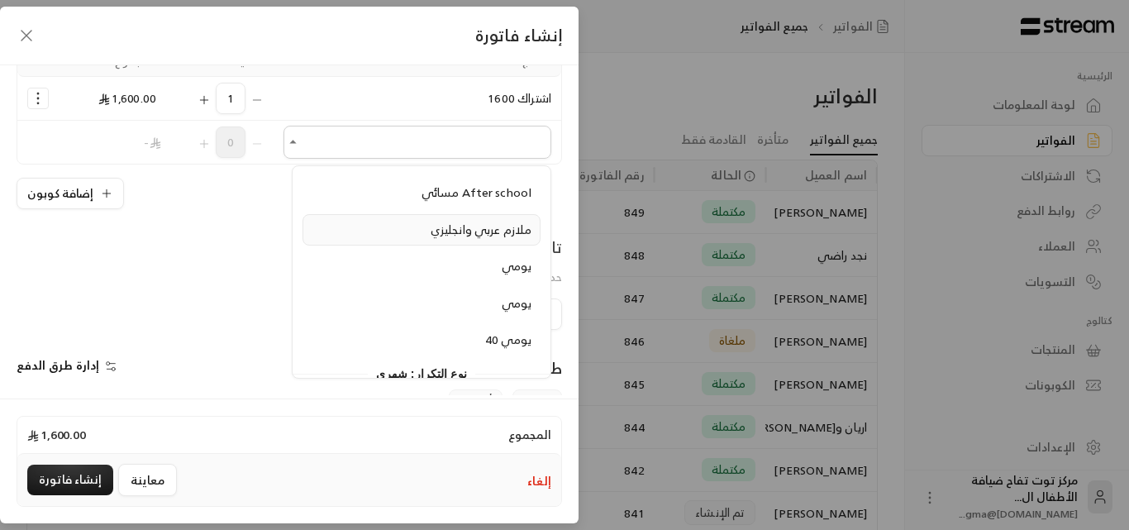
click at [460, 228] on span "ملازم عربي وانجليزي" at bounding box center [481, 229] width 101 height 21
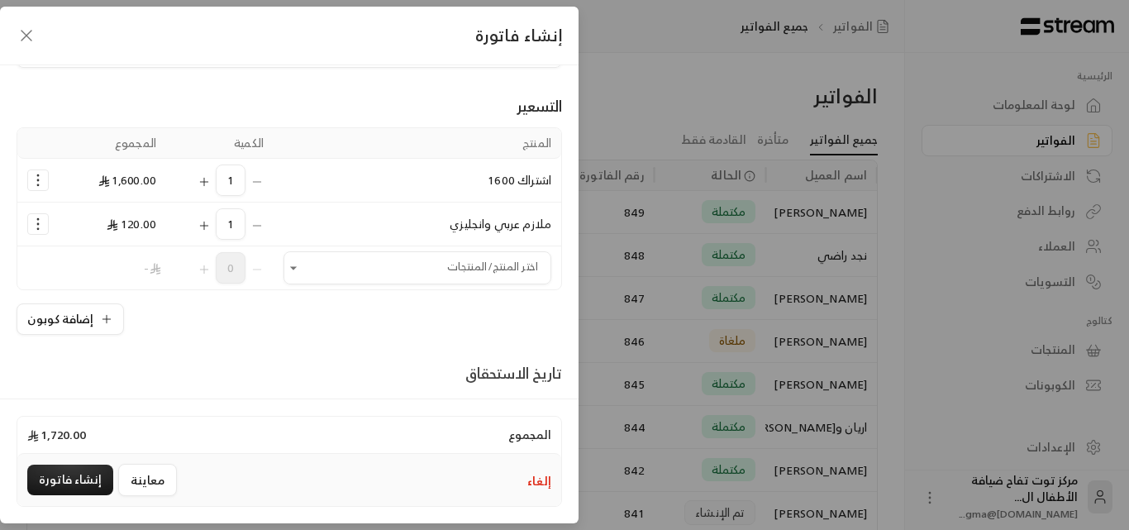
scroll to position [83, 0]
click at [44, 179] on icon "Selected Products" at bounding box center [38, 181] width 17 height 17
click at [131, 246] on span "إزالة المنتج" at bounding box center [108, 250] width 49 height 19
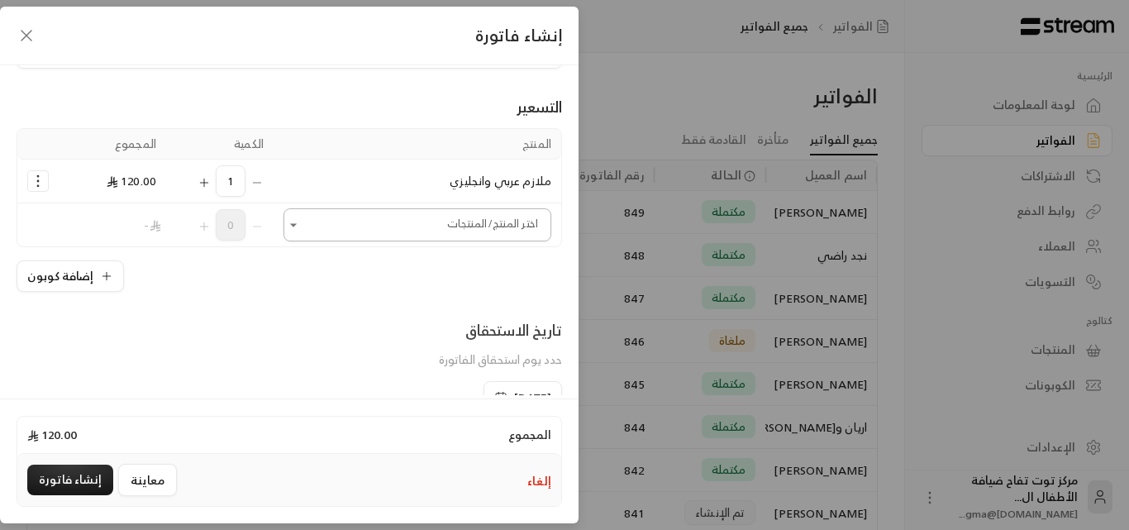
click at [297, 224] on icon "Open" at bounding box center [293, 224] width 7 height 3
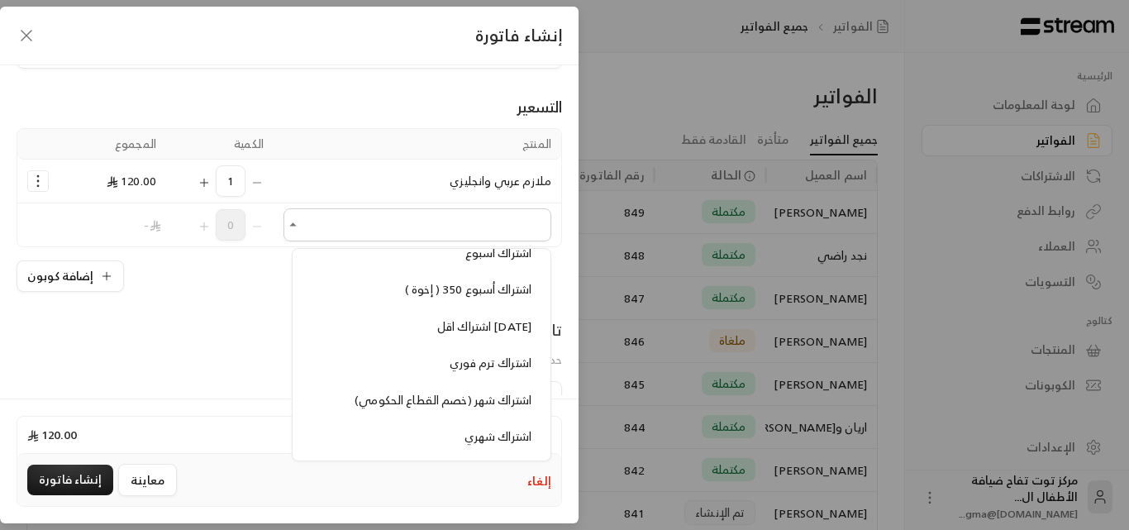
scroll to position [1240, 0]
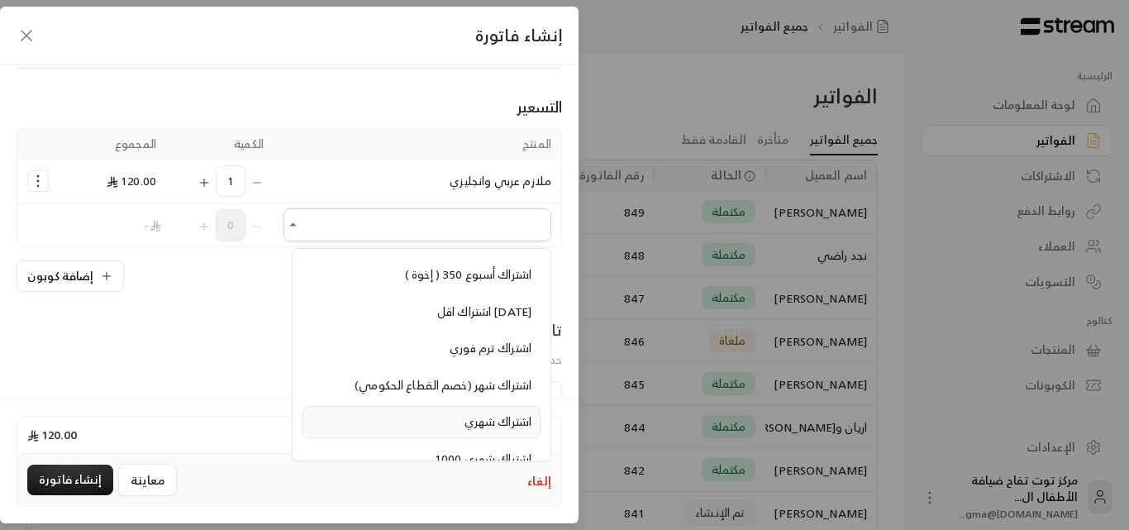
click at [465, 418] on span "اشتراك شهري" at bounding box center [498, 421] width 67 height 21
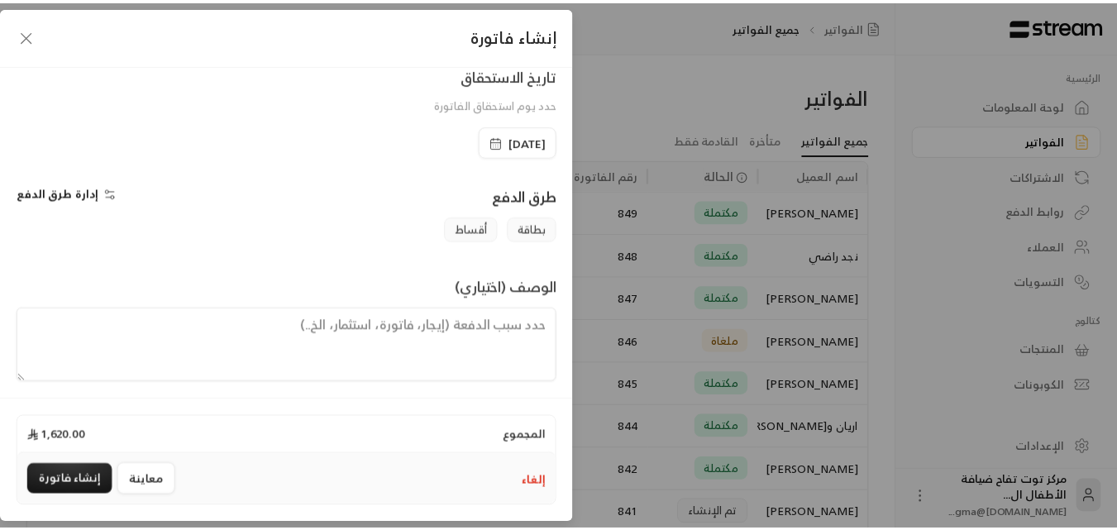
scroll to position [389, 0]
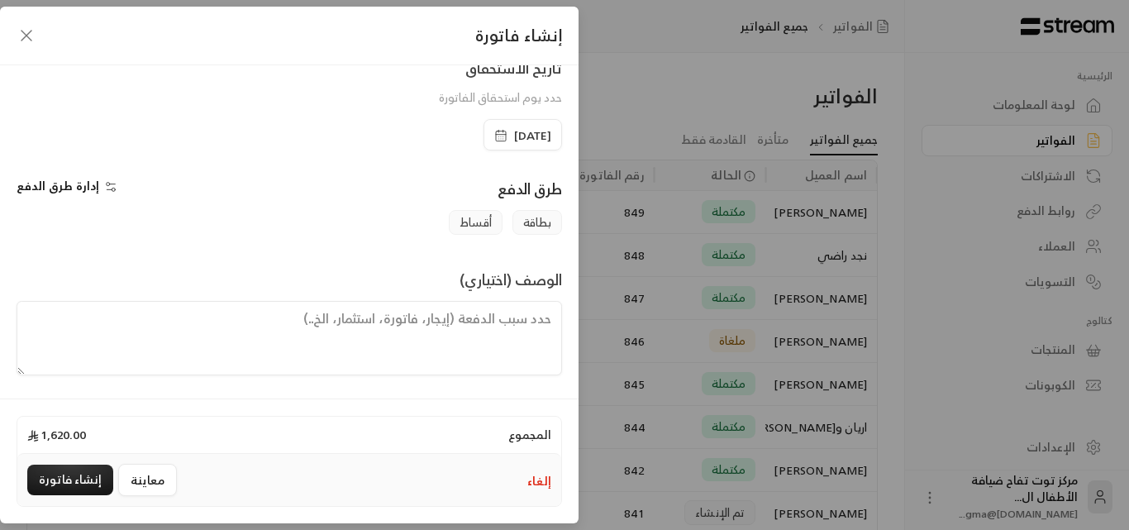
click at [514, 131] on span "[DATE]" at bounding box center [532, 135] width 37 height 17
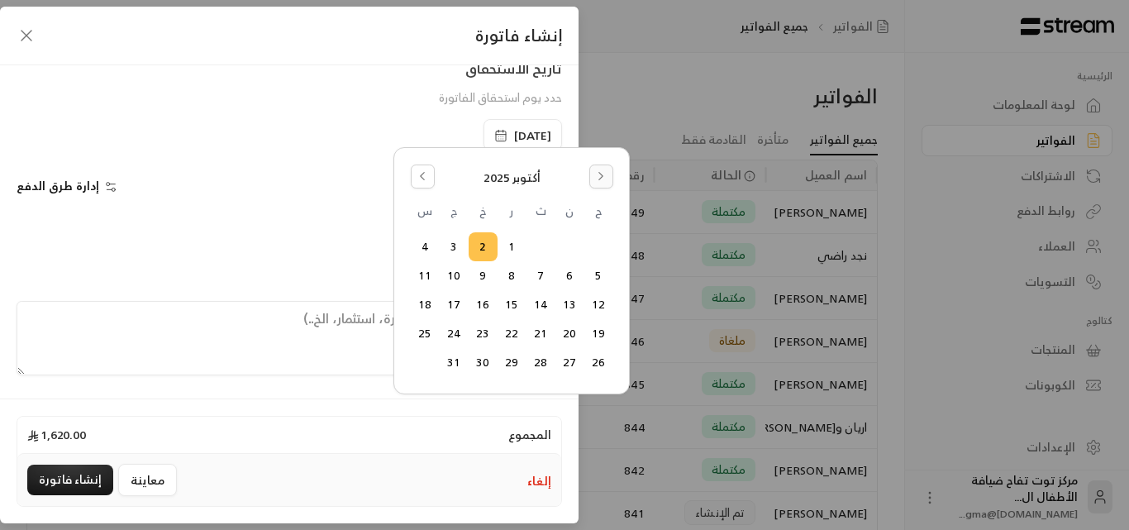
click at [594, 174] on button "Go to the Next Month" at bounding box center [601, 177] width 24 height 24
click at [421, 179] on icon "Go to the Previous Month" at bounding box center [423, 176] width 12 height 12
click at [595, 179] on icon "Go to the Next Month" at bounding box center [601, 176] width 12 height 12
click at [425, 183] on button "Go to the Previous Month" at bounding box center [423, 177] width 24 height 24
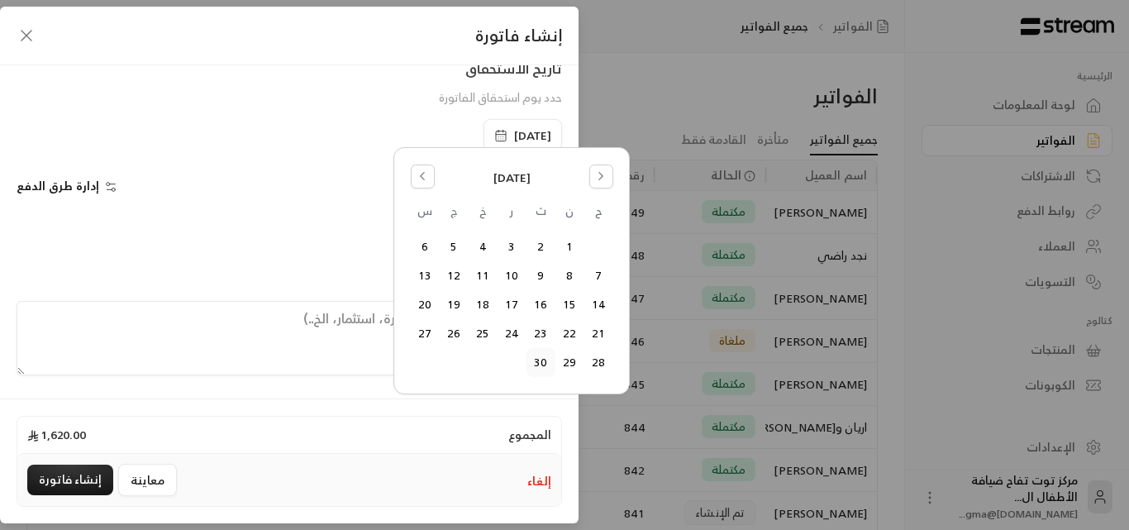
click at [542, 362] on button "30" at bounding box center [540, 362] width 27 height 27
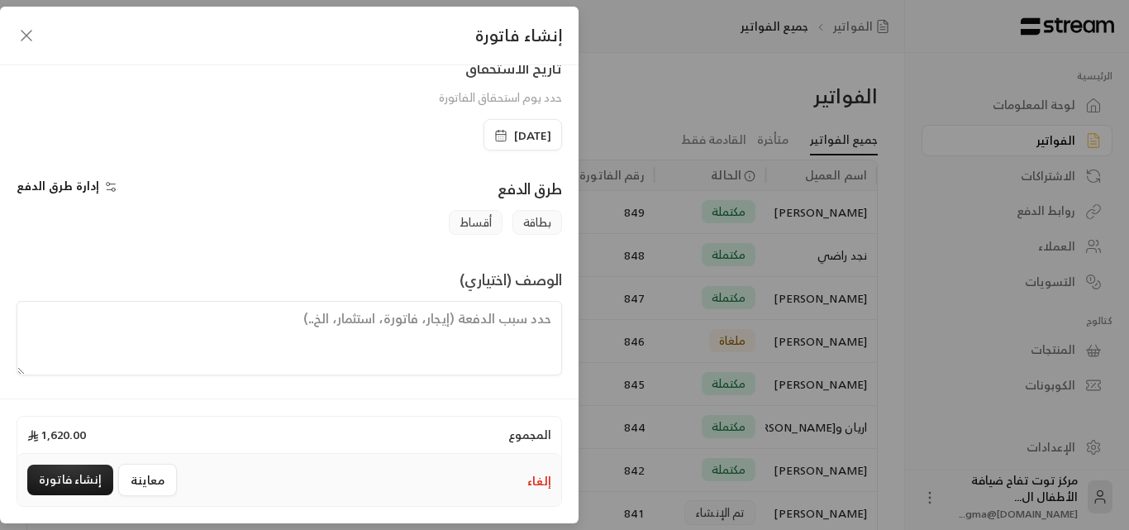
click at [541, 325] on textarea at bounding box center [290, 338] width 546 height 74
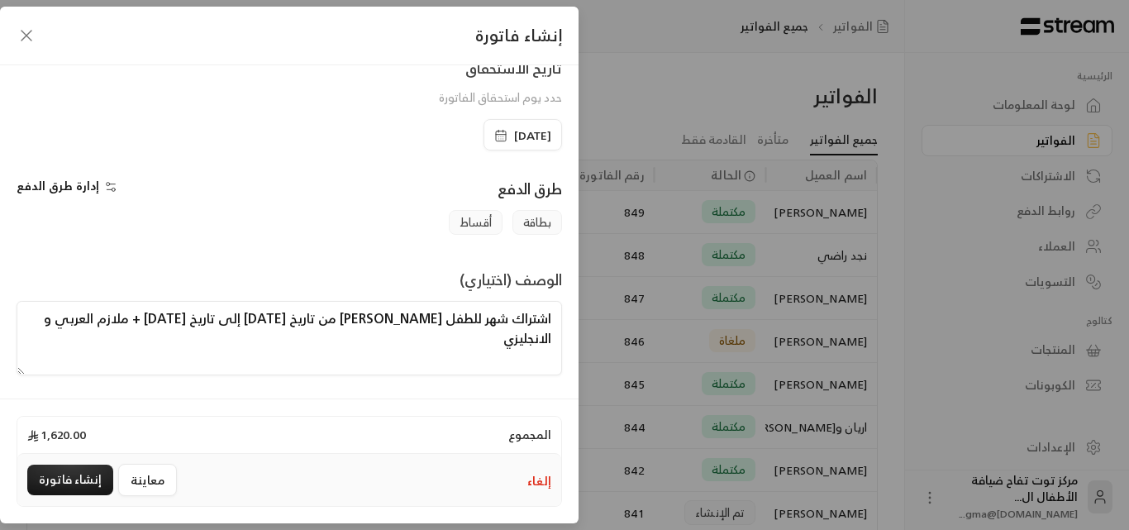
click at [536, 341] on textarea "اشتراك شهر للطفل [PERSON_NAME] من تاريخ [DATE] إلى تاريخ [DATE] + ملازم العربي …" at bounding box center [290, 338] width 546 height 74
drag, startPoint x: 536, startPoint y: 341, endPoint x: 519, endPoint y: 12, distance: 329.5
click at [519, 12] on div "إنشاء فاتورة" at bounding box center [289, 36] width 579 height 59
click at [524, 339] on textarea "اشتراك شهر للطفل [PERSON_NAME] من تاريخ [DATE] إلى تاريخ [DATE] + ملازم العربي …" at bounding box center [290, 338] width 546 height 74
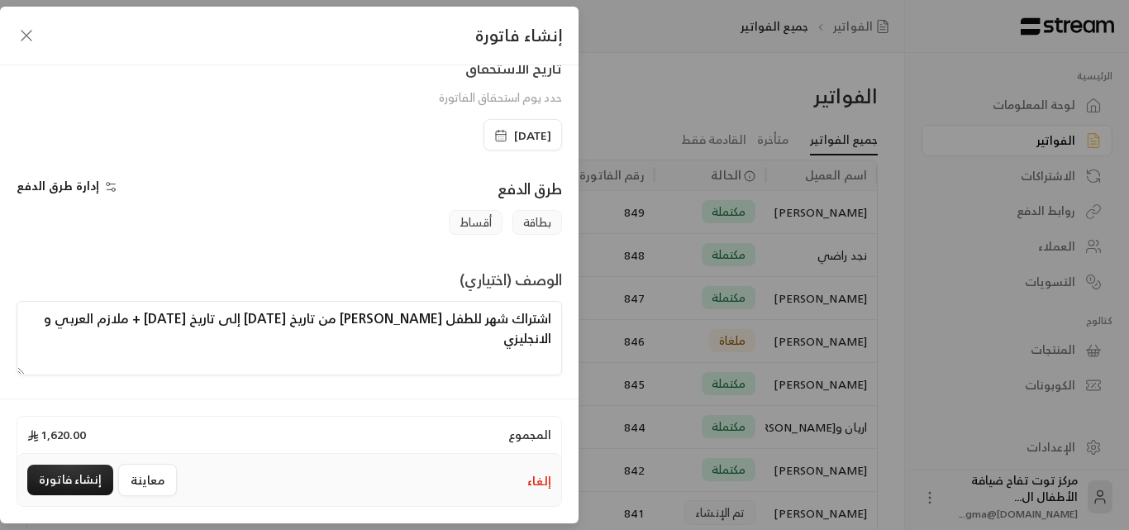
click at [524, 339] on textarea "اشتراك شهر للطفل [PERSON_NAME] من تاريخ [DATE] إلى تاريخ [DATE] + ملازم العربي …" at bounding box center [290, 338] width 546 height 74
type textarea "اشتراك شهر للطفل [PERSON_NAME] من تاريخ [DATE] إلى تاريخ [DATE] + ملازم العربي …"
click at [78, 487] on button "إنشاء فاتورة" at bounding box center [70, 480] width 86 height 31
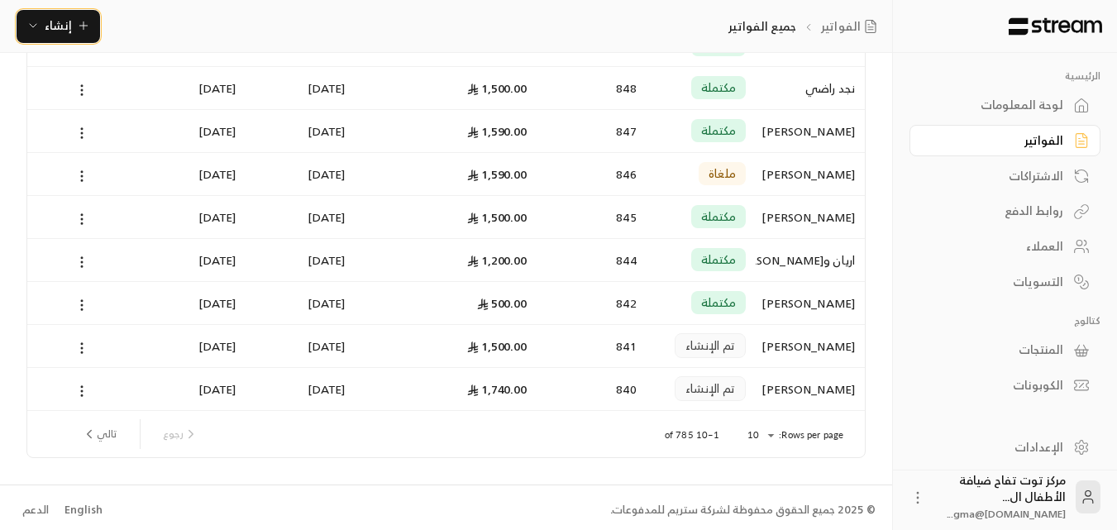
scroll to position [215, 0]
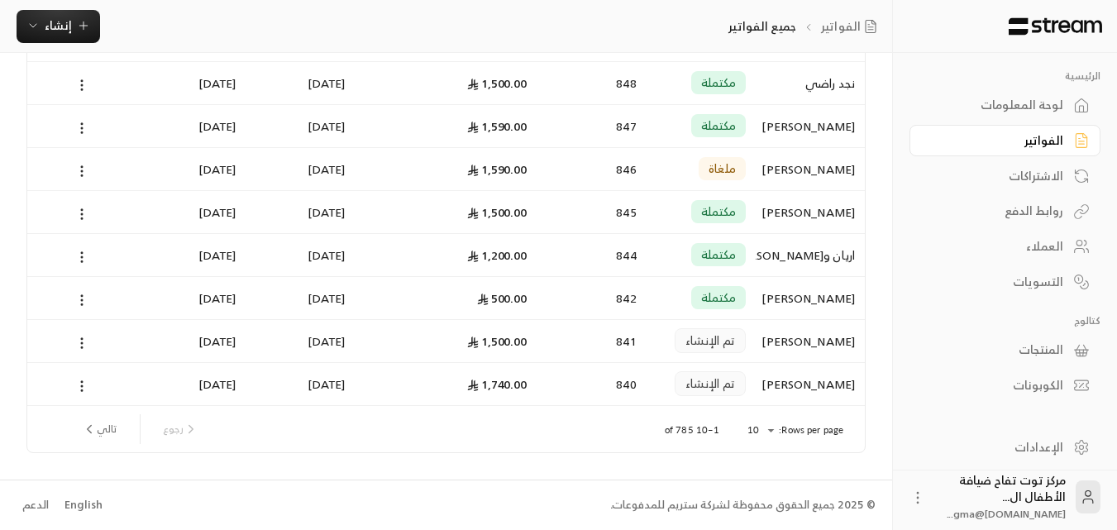
click at [103, 432] on button "تالي" at bounding box center [99, 429] width 48 height 28
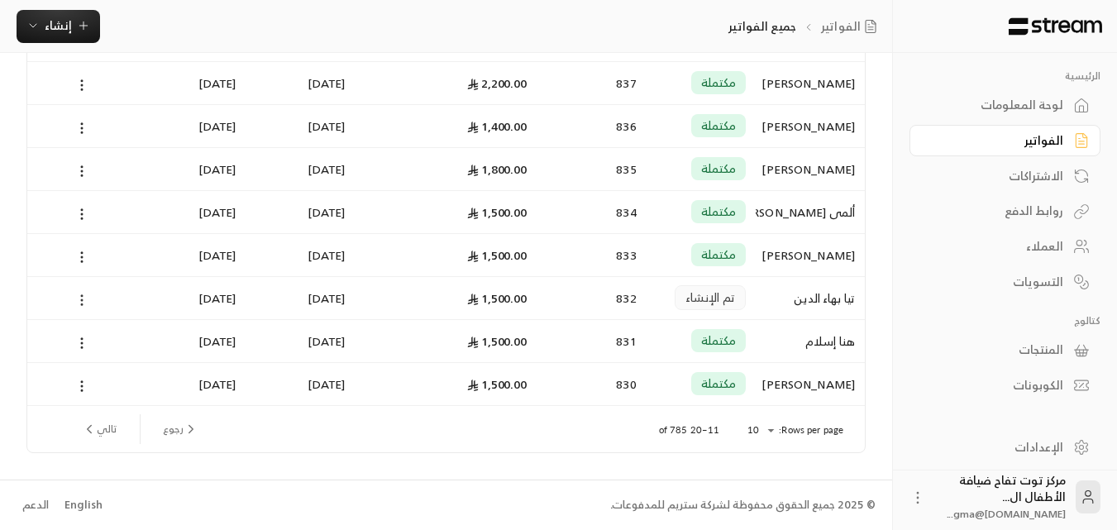
click at [85, 304] on icon at bounding box center [81, 300] width 15 height 15
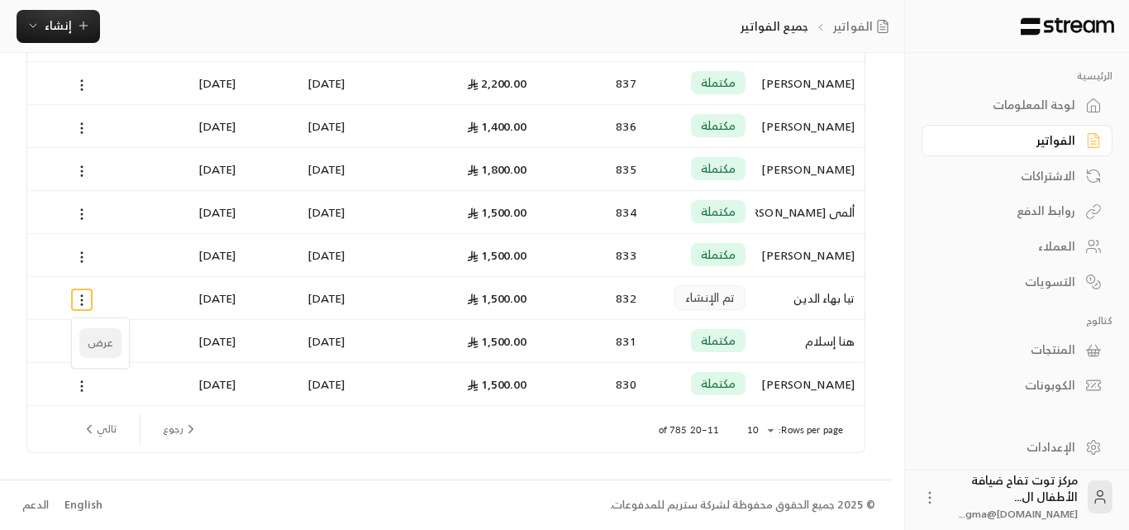
click at [110, 348] on li "عرض" at bounding box center [100, 343] width 42 height 30
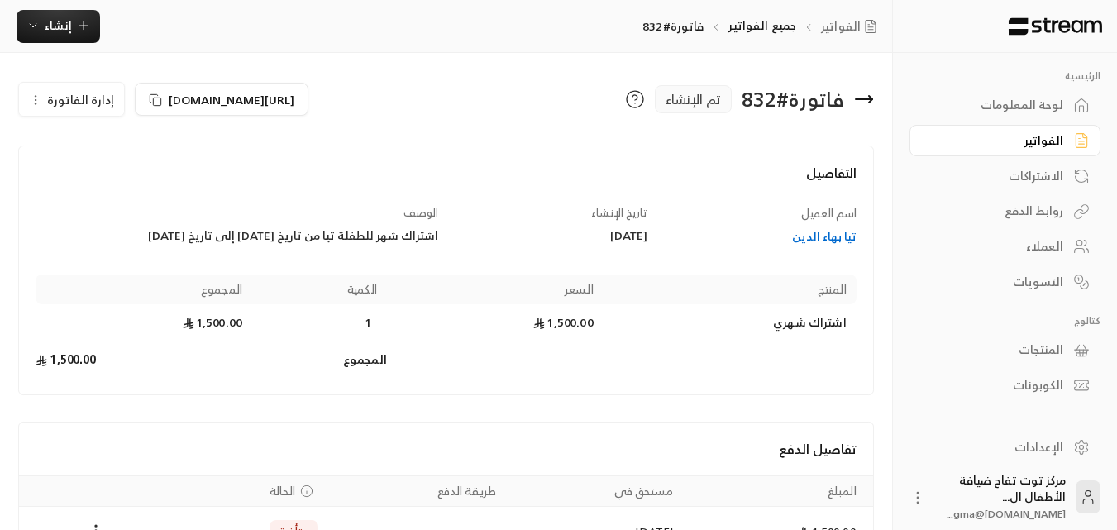
click at [844, 240] on div "تيا بهاء الدين" at bounding box center [759, 236] width 193 height 17
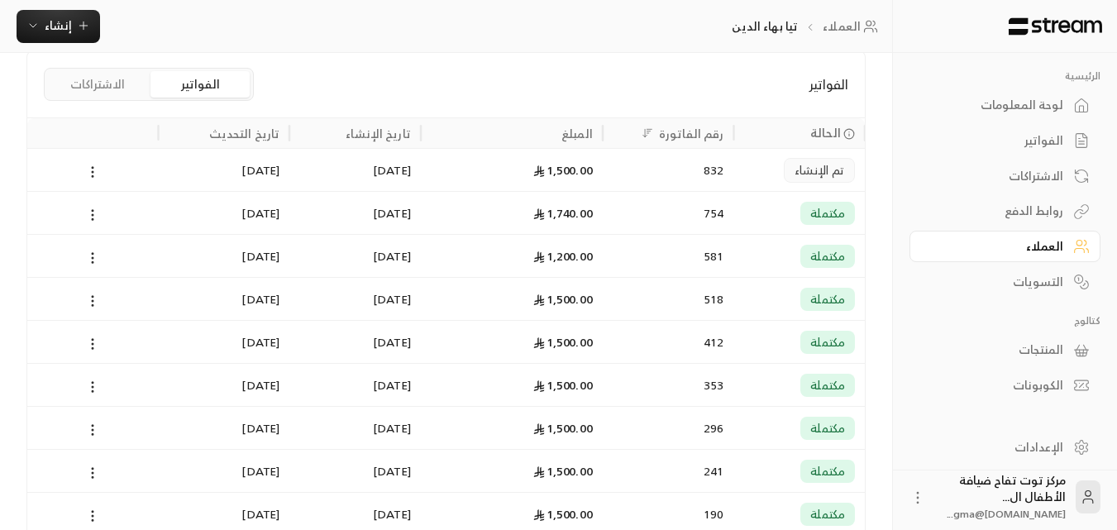
scroll to position [413, 0]
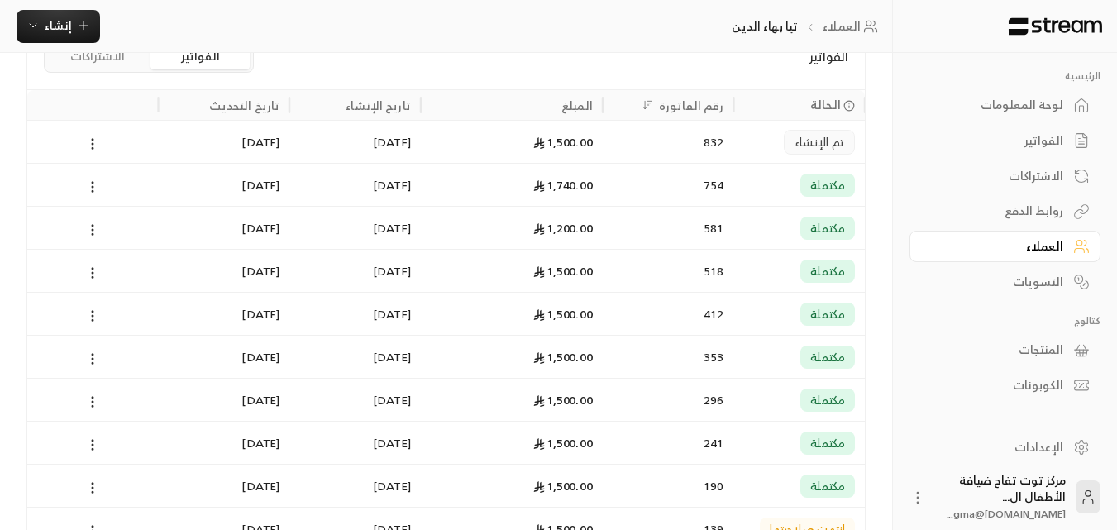
click at [552, 184] on div "1,740.00" at bounding box center [512, 185] width 162 height 42
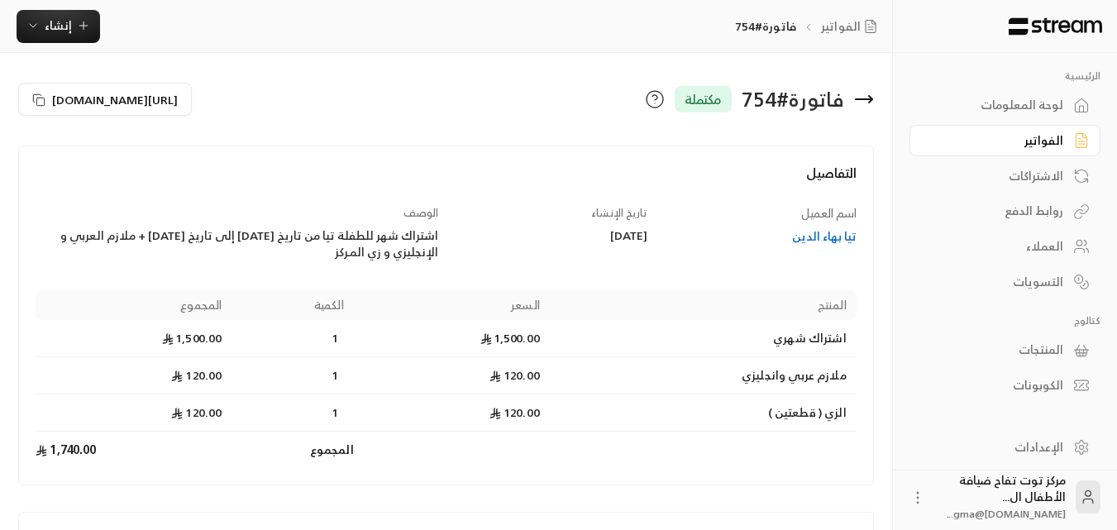
click at [860, 97] on icon at bounding box center [864, 99] width 20 height 20
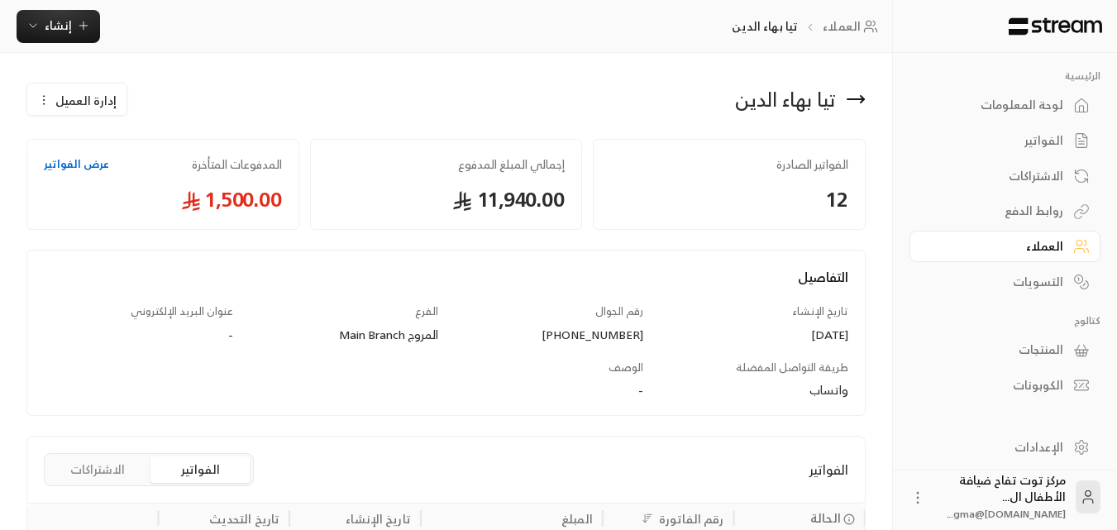
click at [863, 96] on icon at bounding box center [856, 99] width 20 height 20
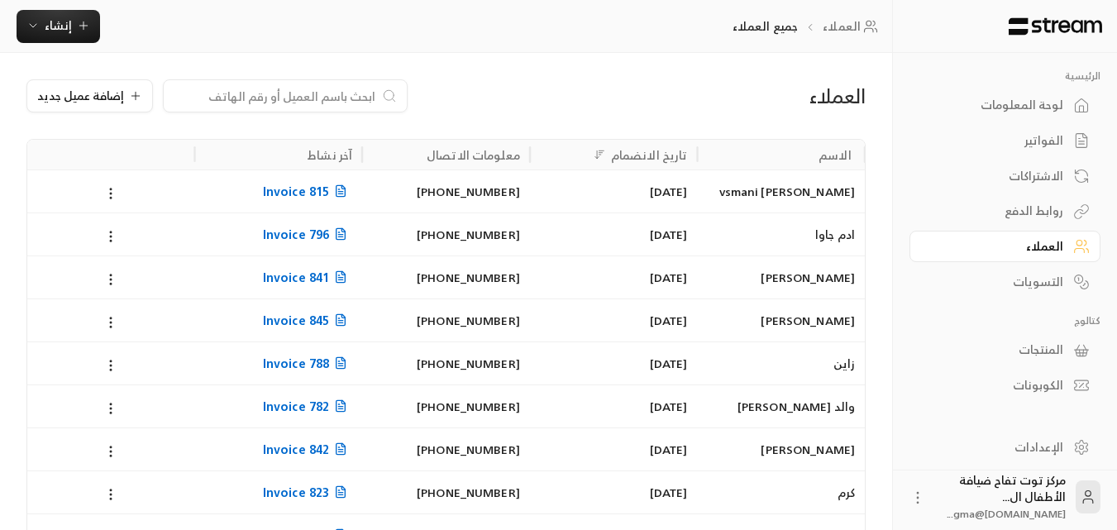
click at [1037, 146] on div "الفواتير" at bounding box center [996, 140] width 133 height 17
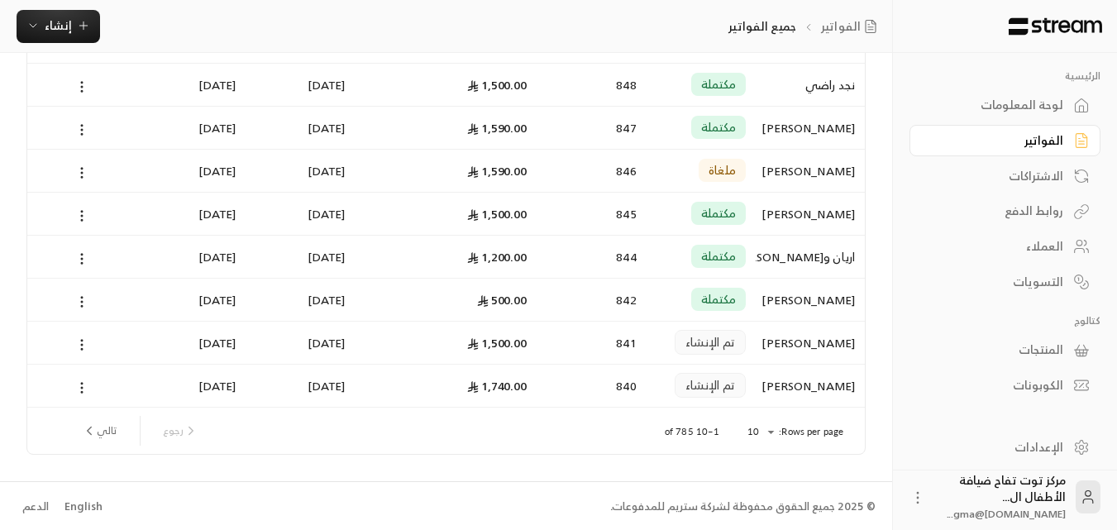
scroll to position [215, 0]
click at [119, 430] on button "تالي" at bounding box center [99, 429] width 48 height 28
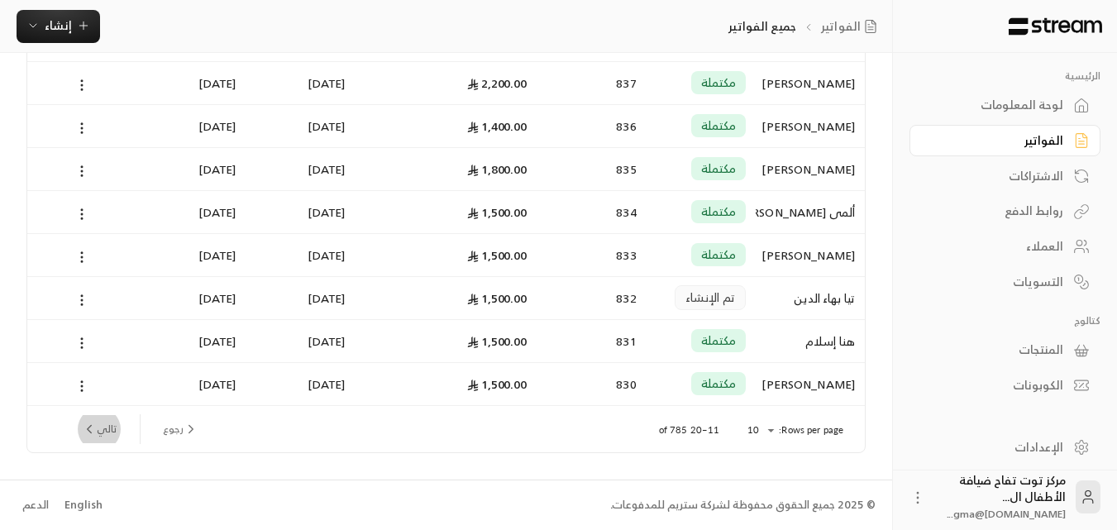
click at [108, 427] on button "تالي" at bounding box center [99, 429] width 48 height 28
click at [116, 422] on button "تالي" at bounding box center [99, 429] width 48 height 28
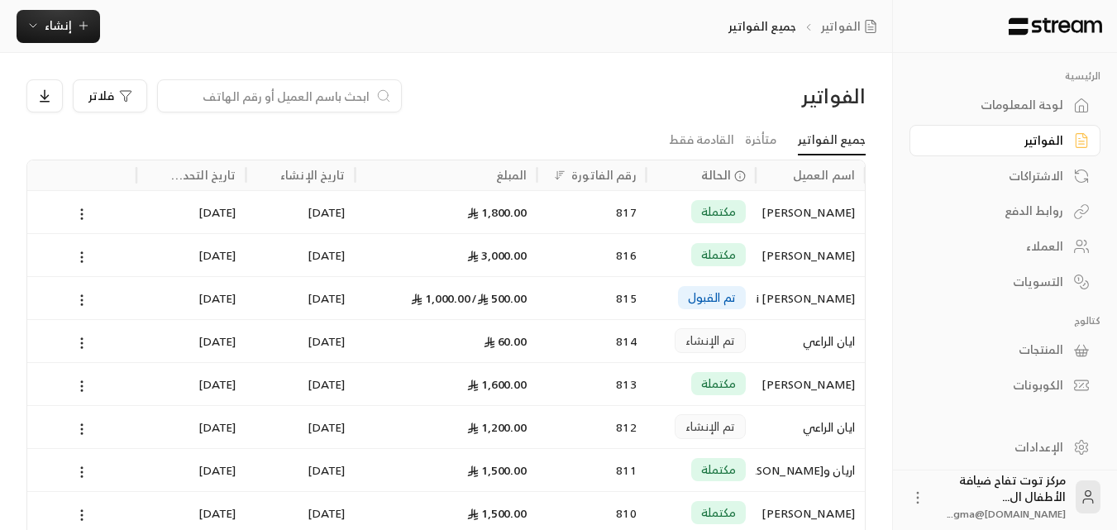
scroll to position [165, 0]
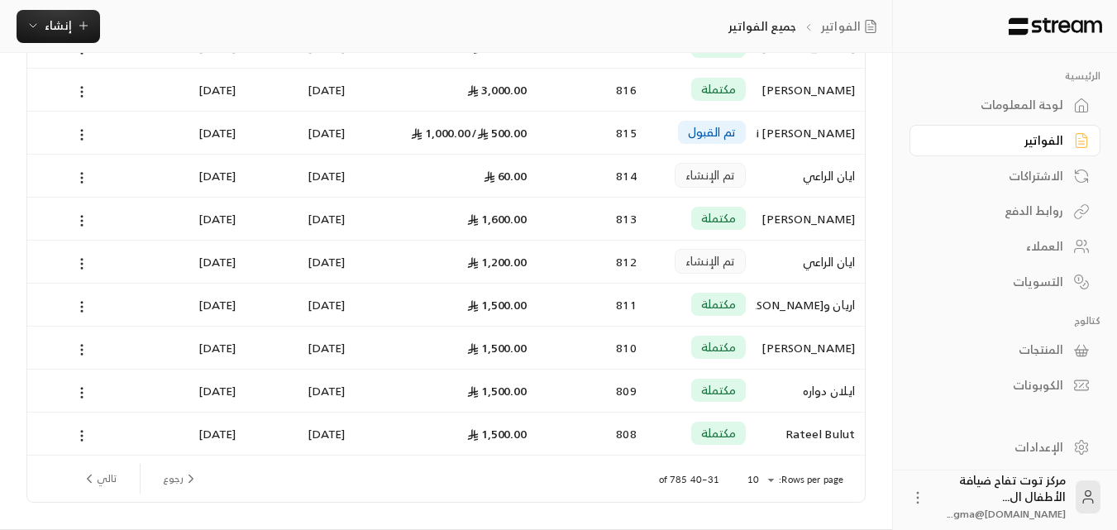
click at [810, 172] on div "ايان الراعي" at bounding box center [809, 176] width 89 height 42
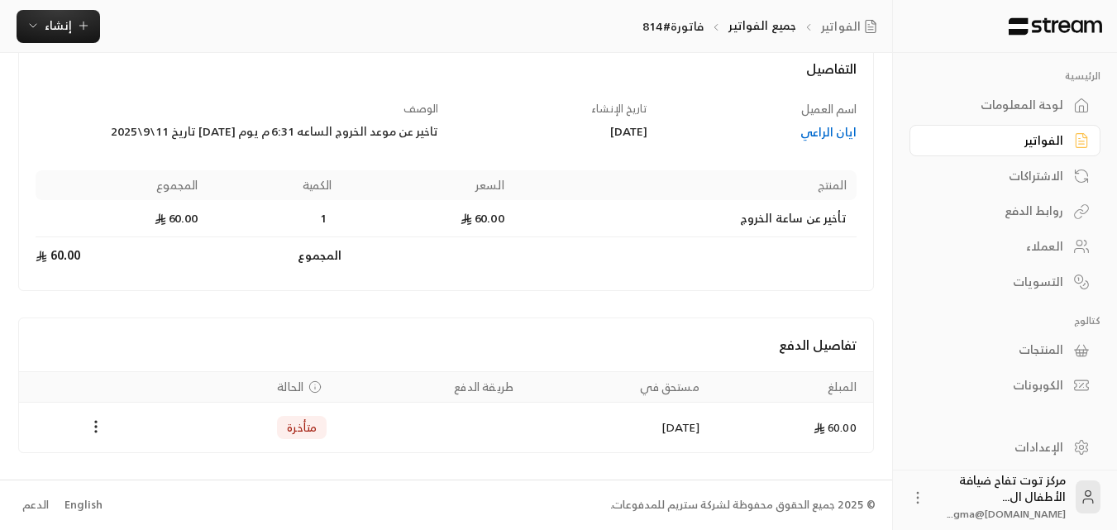
scroll to position [21, 0]
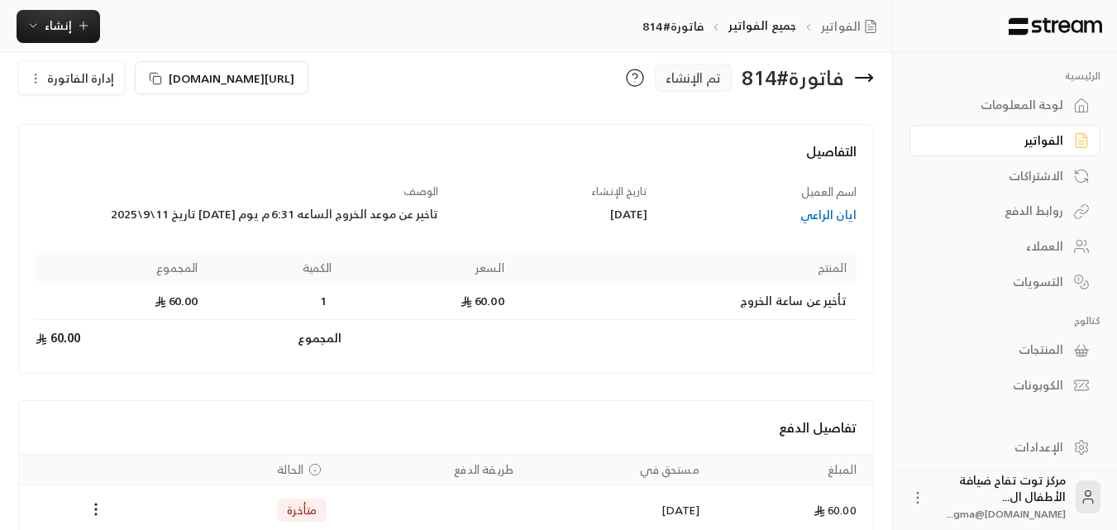
click at [835, 219] on div "ايان الراعي" at bounding box center [759, 215] width 193 height 17
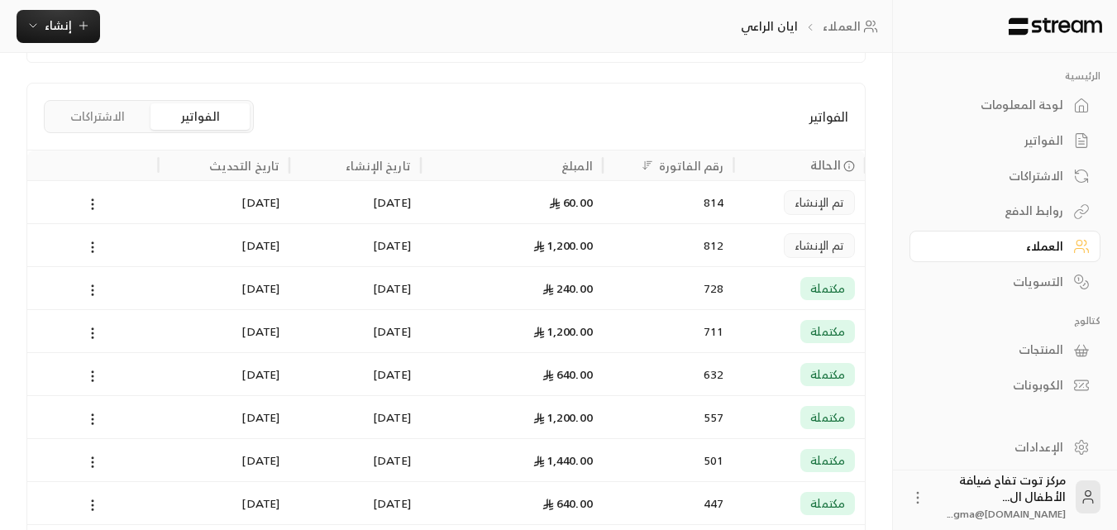
scroll to position [413, 0]
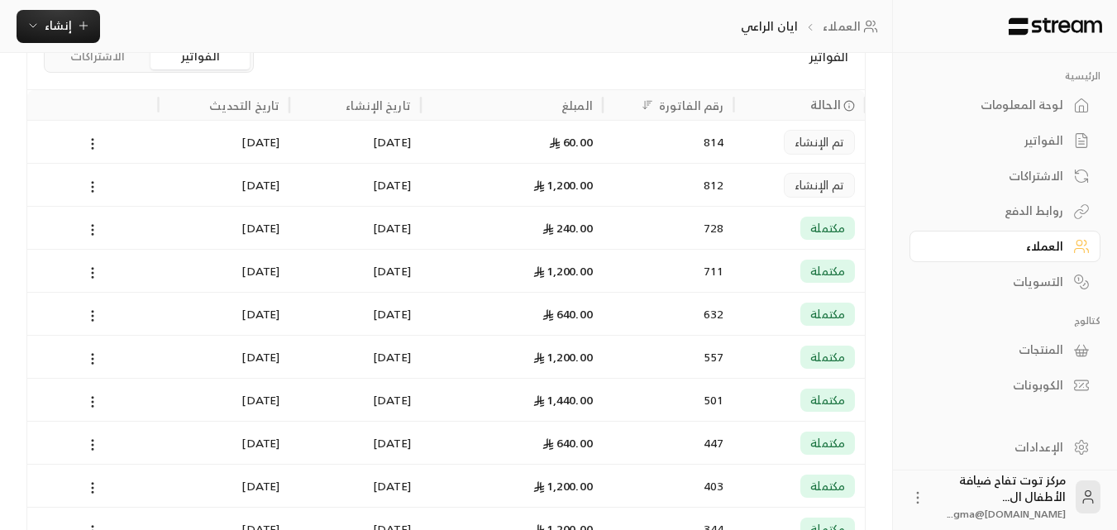
click at [451, 182] on div "1,200.00" at bounding box center [512, 185] width 162 height 42
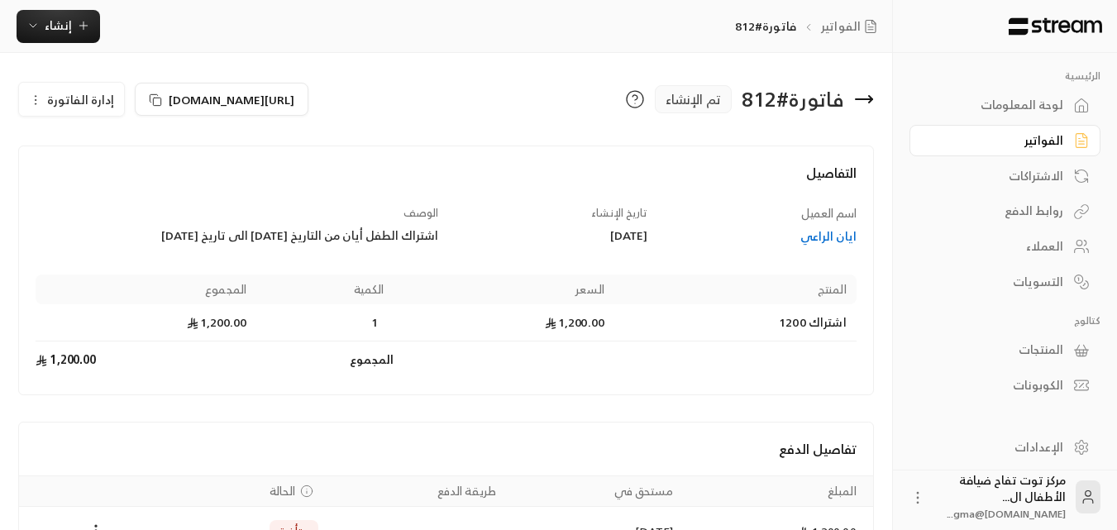
click at [862, 97] on icon at bounding box center [864, 99] width 20 height 20
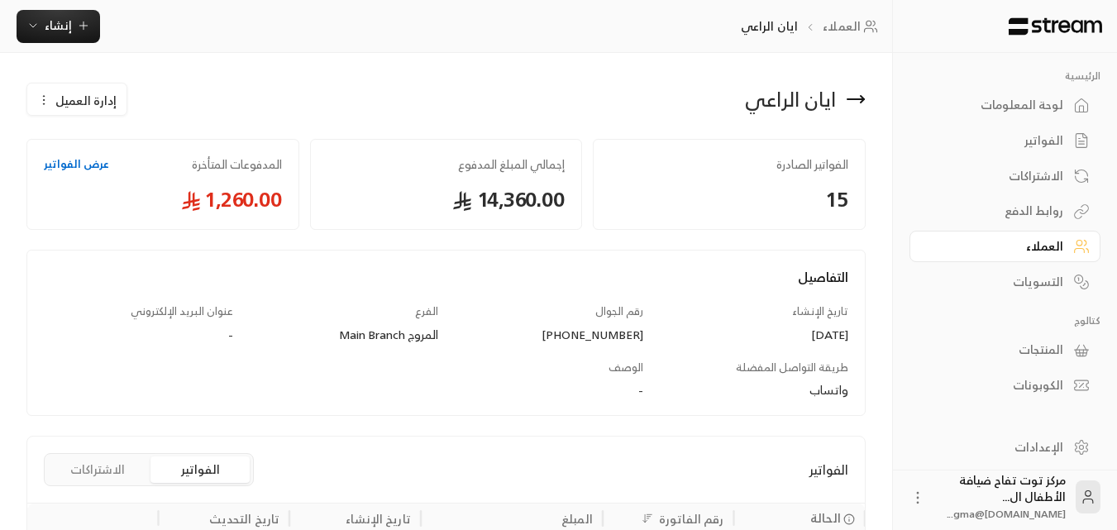
click at [862, 97] on icon at bounding box center [862, 99] width 3 height 7
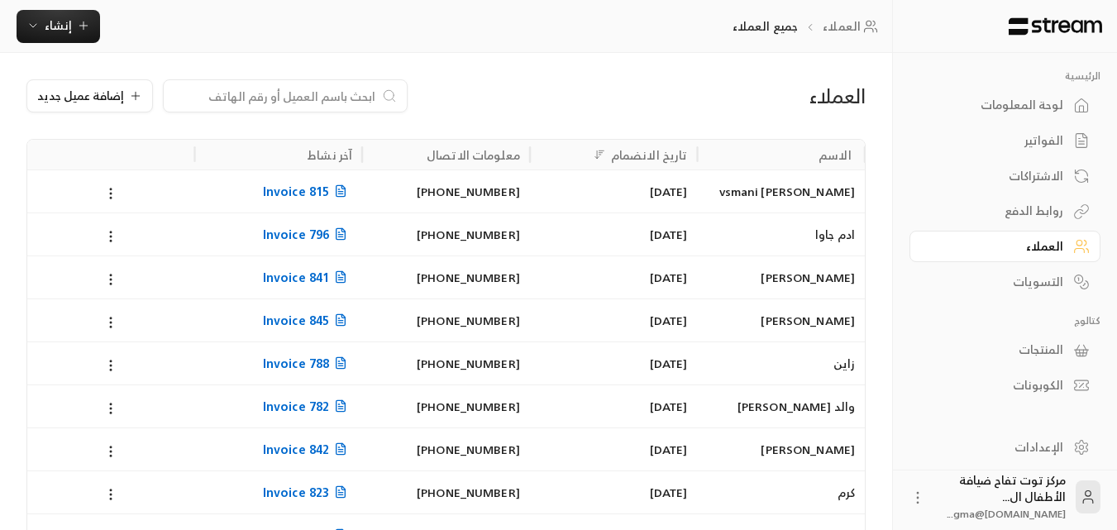
click at [1036, 139] on div "الفواتير" at bounding box center [996, 140] width 133 height 17
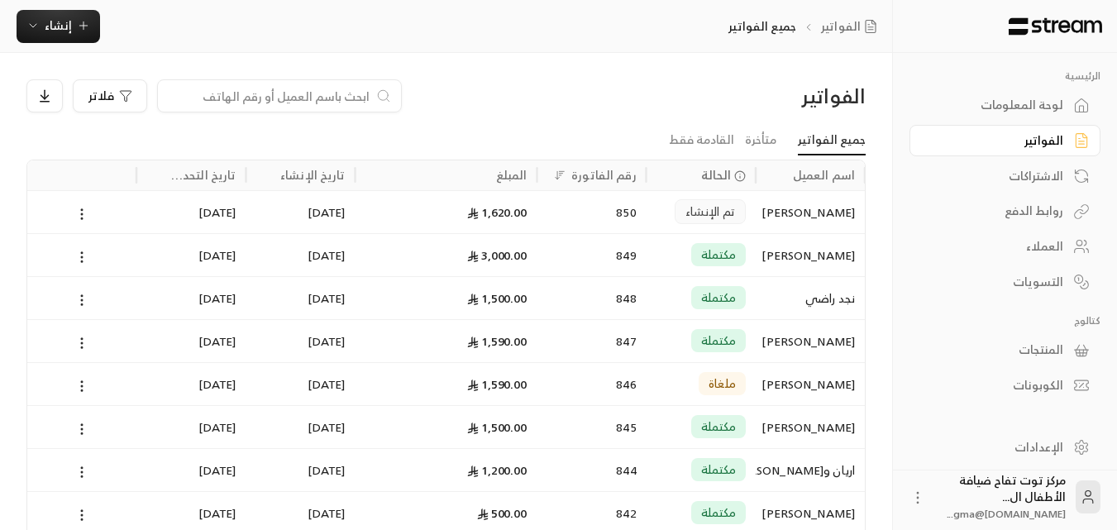
click at [207, 99] on input at bounding box center [269, 96] width 202 height 18
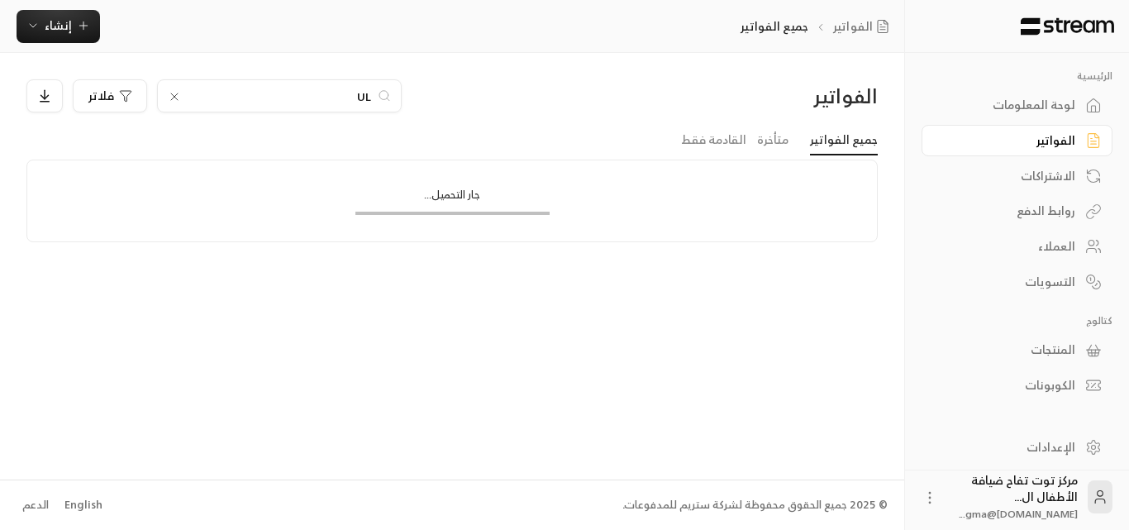
type input "U"
type input "ع"
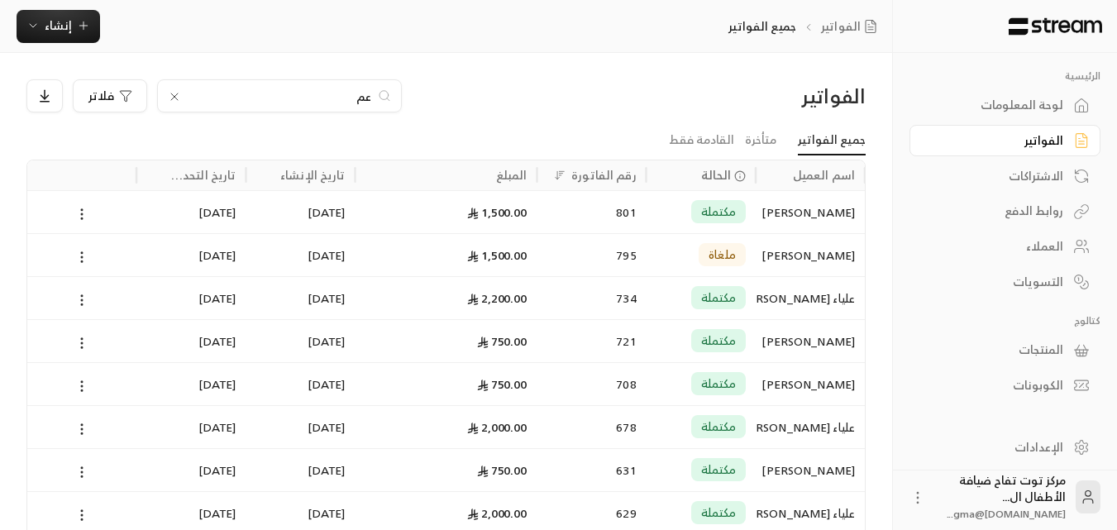
type input "عم"
